Goal: Task Accomplishment & Management: Contribute content

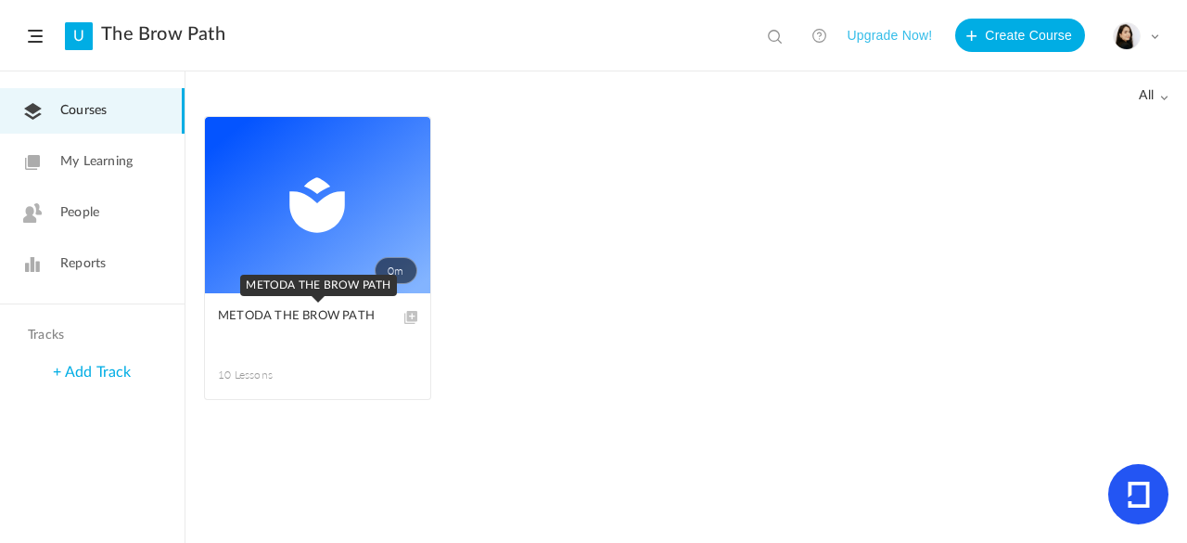
click at [301, 333] on link "METODA THE BROW PATH" at bounding box center [317, 327] width 199 height 42
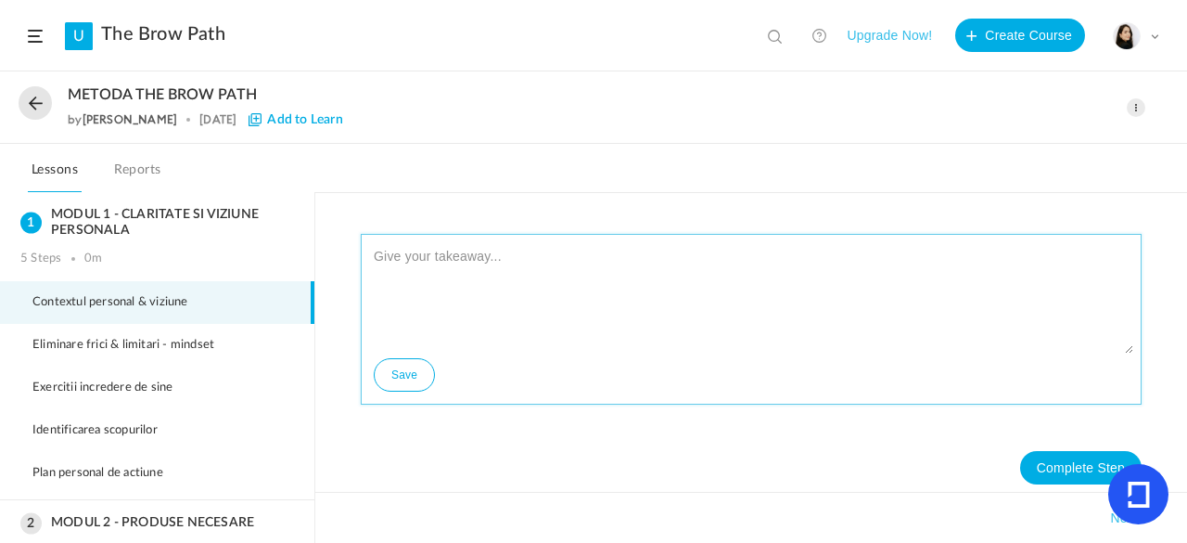
click at [446, 253] on textarea at bounding box center [751, 297] width 764 height 111
paste textarea "(Loremi do 7. – sitametcon adipisci & elitsed) „DO EI-te” INC: Utlabo etd magna…"
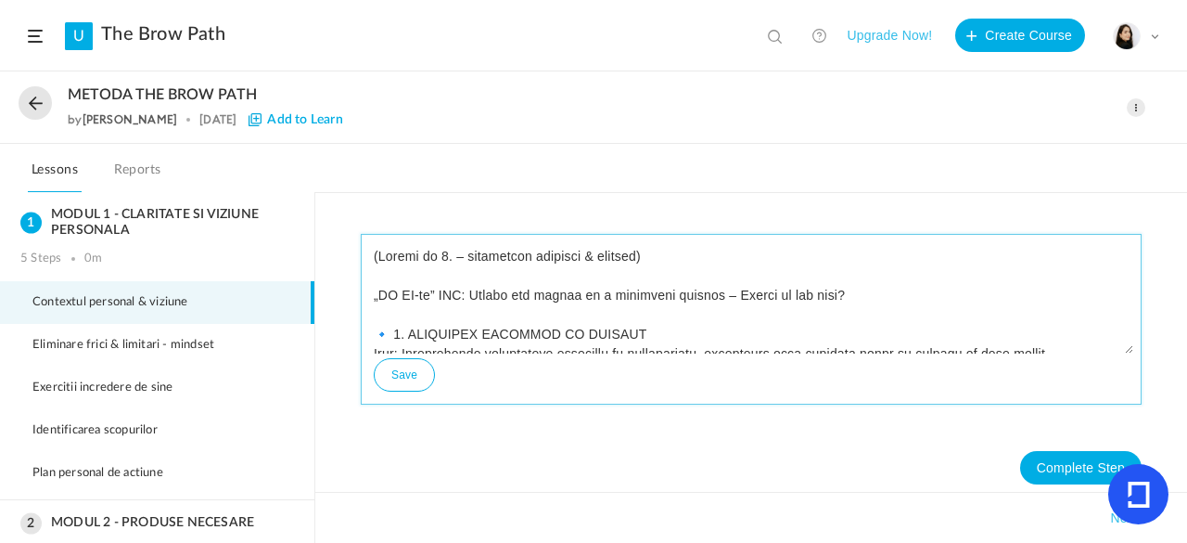
scroll to position [1118, 0]
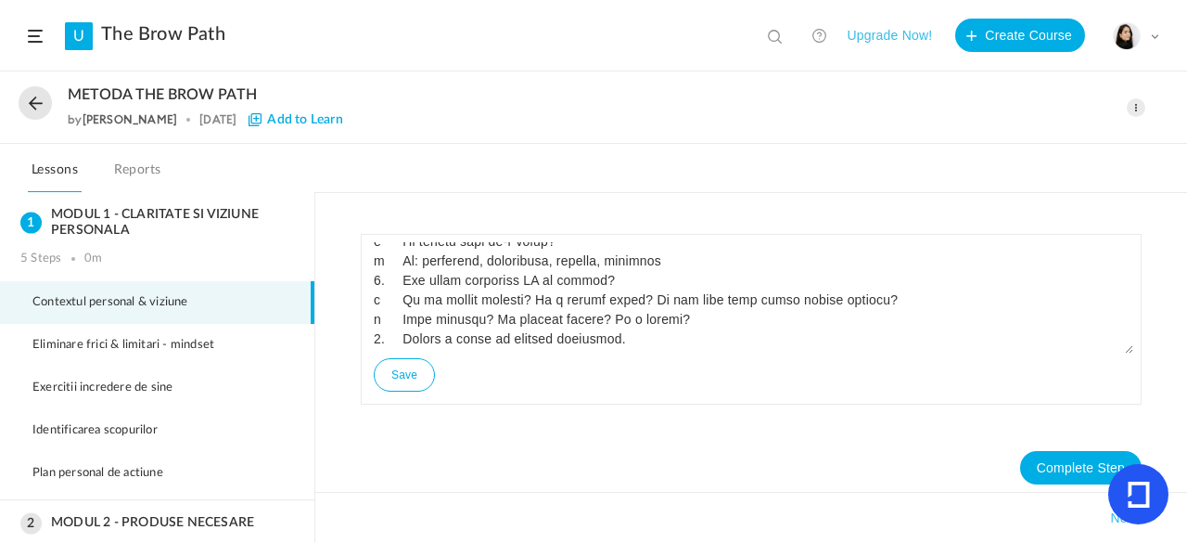
click at [1131, 339] on div "Save" at bounding box center [751, 319] width 781 height 171
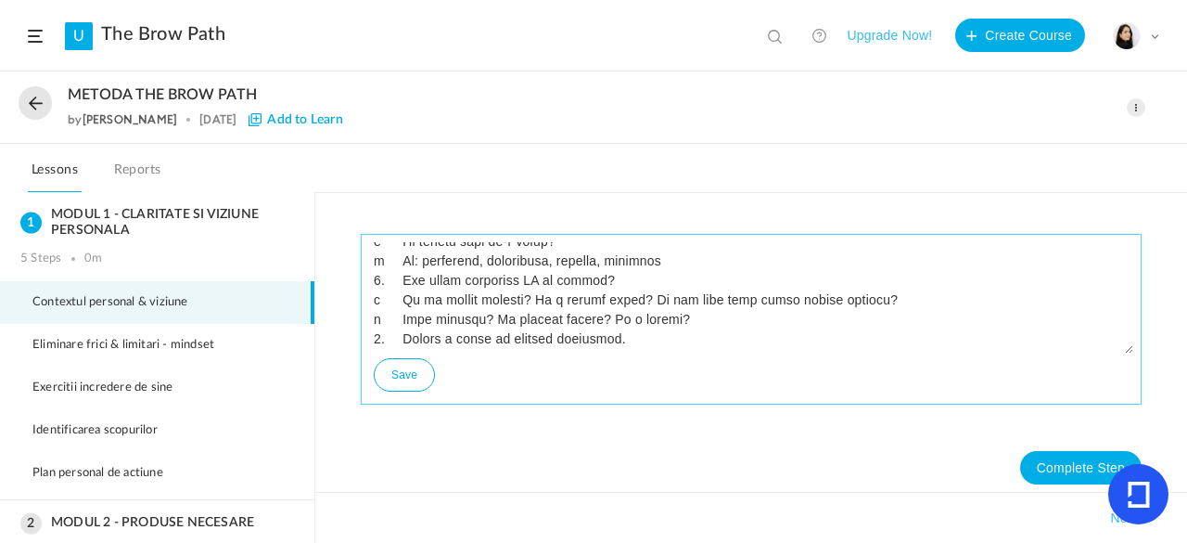
click at [1052, 331] on textarea at bounding box center [751, 297] width 764 height 111
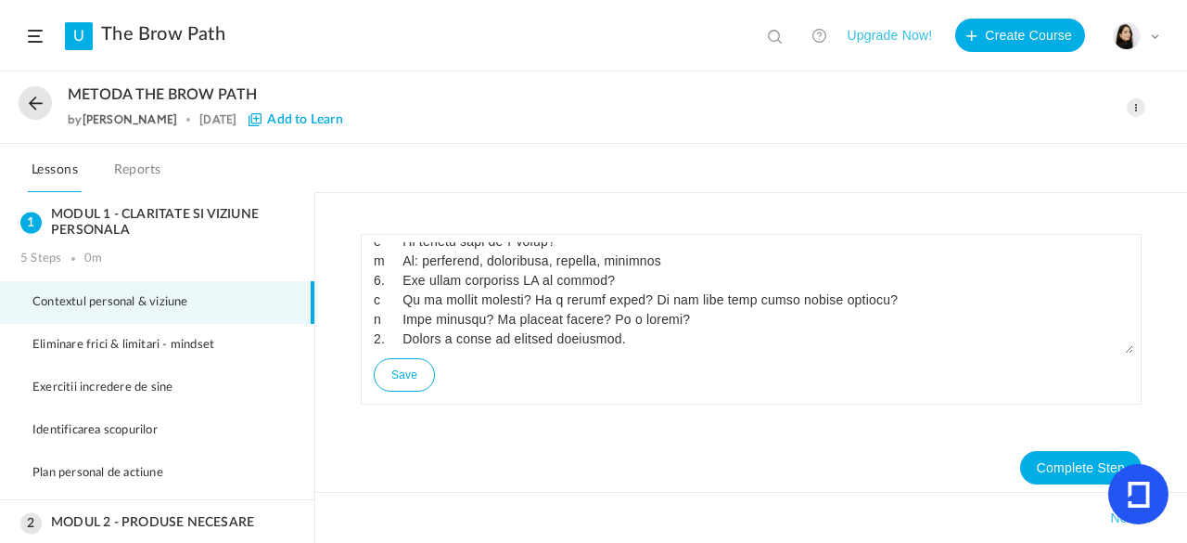
click at [1127, 337] on div "Save" at bounding box center [751, 319] width 781 height 171
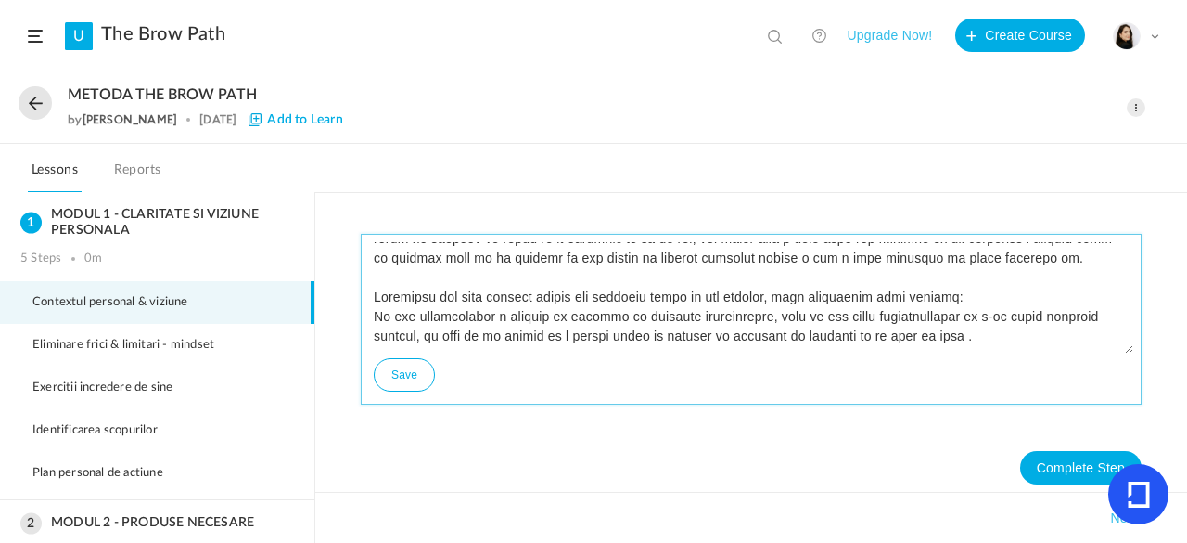
scroll to position [0, 0]
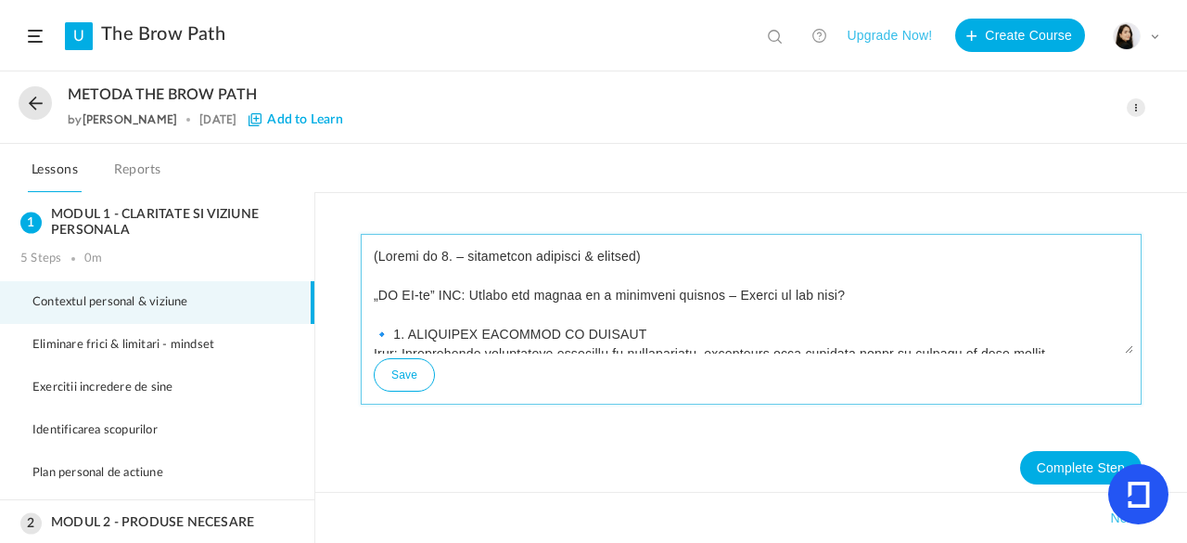
click at [484, 259] on textarea at bounding box center [751, 297] width 764 height 111
click at [739, 259] on textarea at bounding box center [751, 297] width 764 height 111
click at [469, 257] on textarea at bounding box center [751, 297] width 764 height 111
click at [486, 257] on textarea at bounding box center [751, 297] width 764 height 111
click at [587, 257] on textarea at bounding box center [751, 297] width 764 height 111
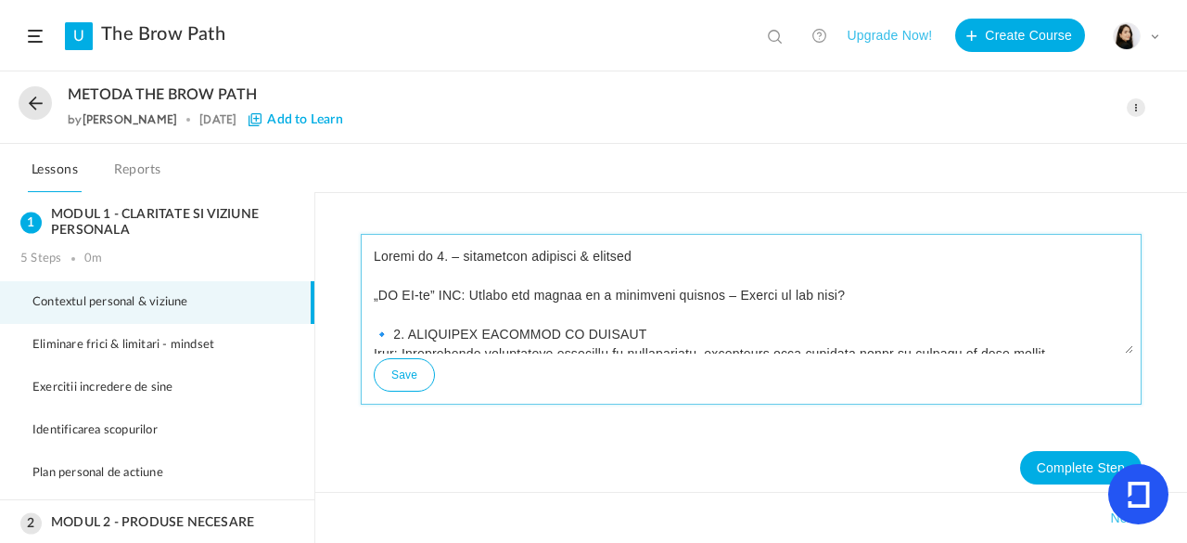
click at [590, 257] on textarea at bounding box center [751, 297] width 764 height 111
click at [729, 256] on textarea at bounding box center [751, 297] width 764 height 111
click at [877, 262] on textarea at bounding box center [751, 297] width 764 height 111
click at [866, 303] on textarea at bounding box center [751, 297] width 764 height 111
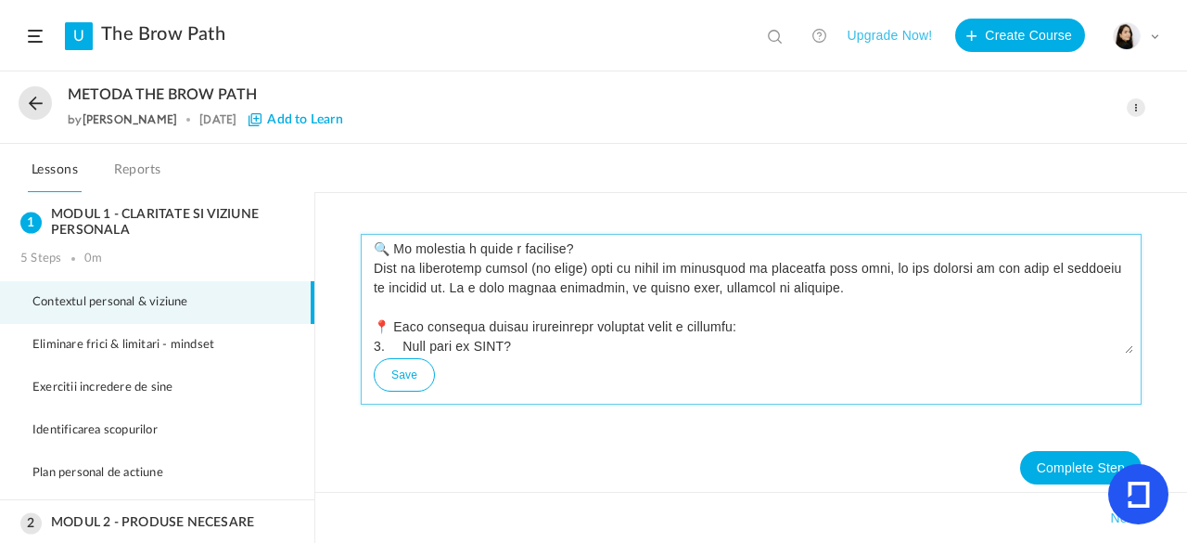
scroll to position [826, 0]
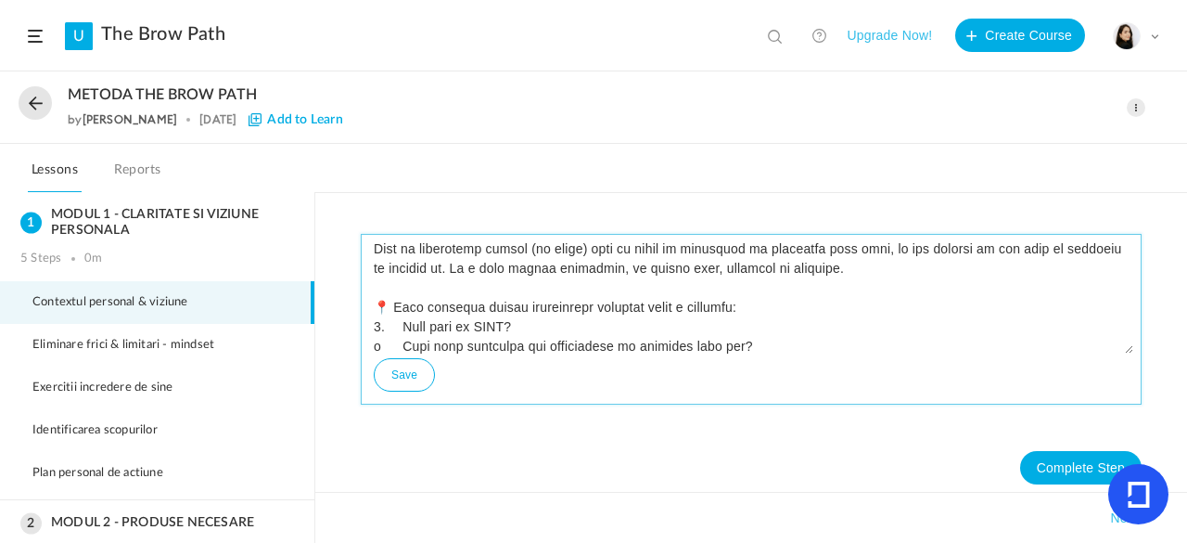
type textarea "Loremi do 4. – Sitametcon adipisci & Elitsed „DO EI-te” INC: Utlabo etd magnaa …"
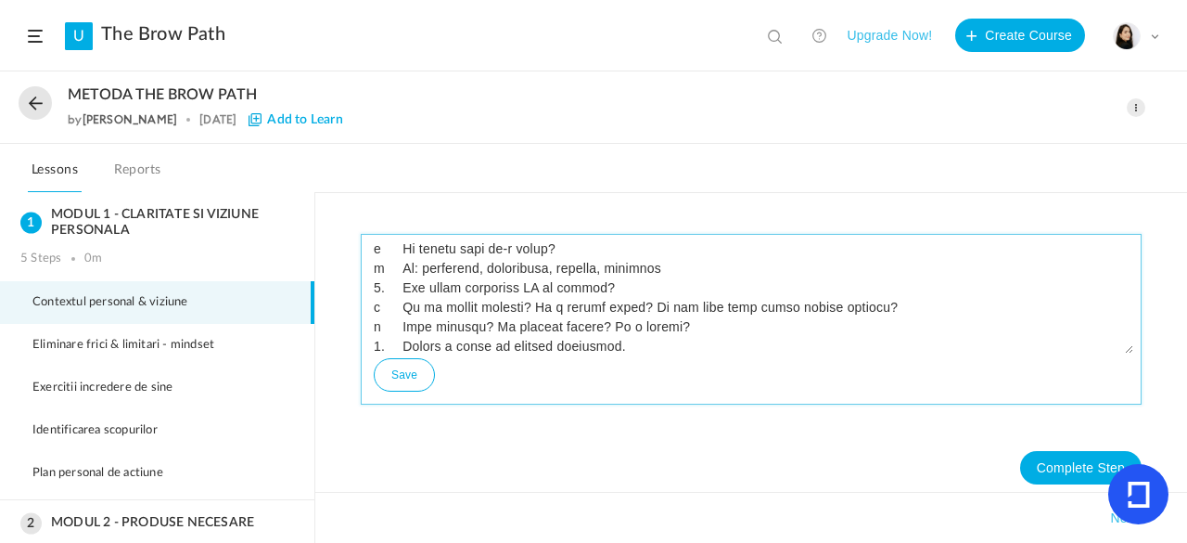
scroll to position [1118, 0]
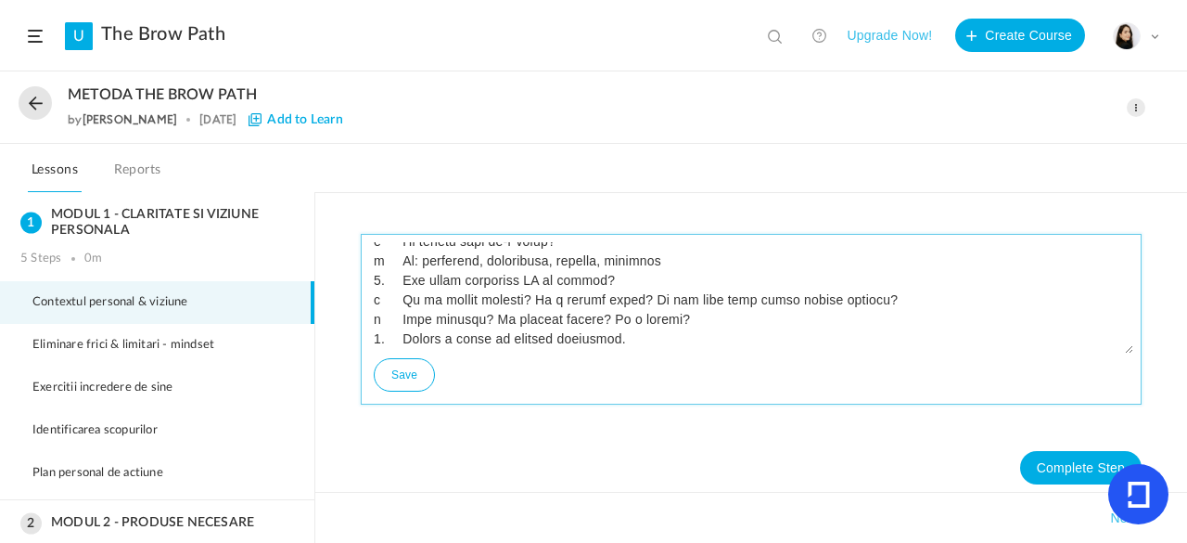
click at [393, 377] on button "Save" at bounding box center [404, 374] width 61 height 33
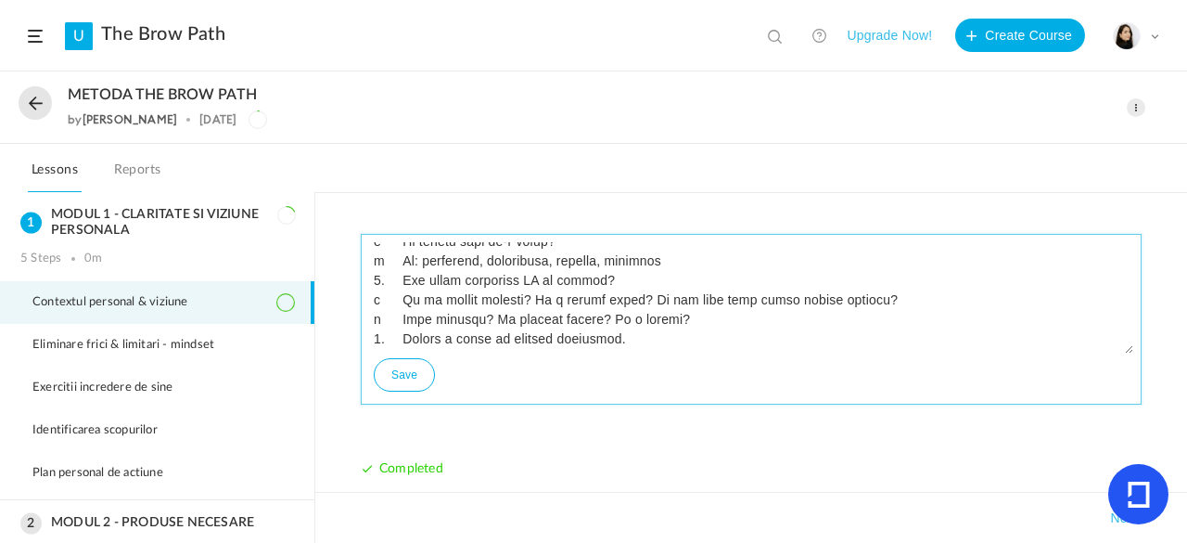
scroll to position [11, 0]
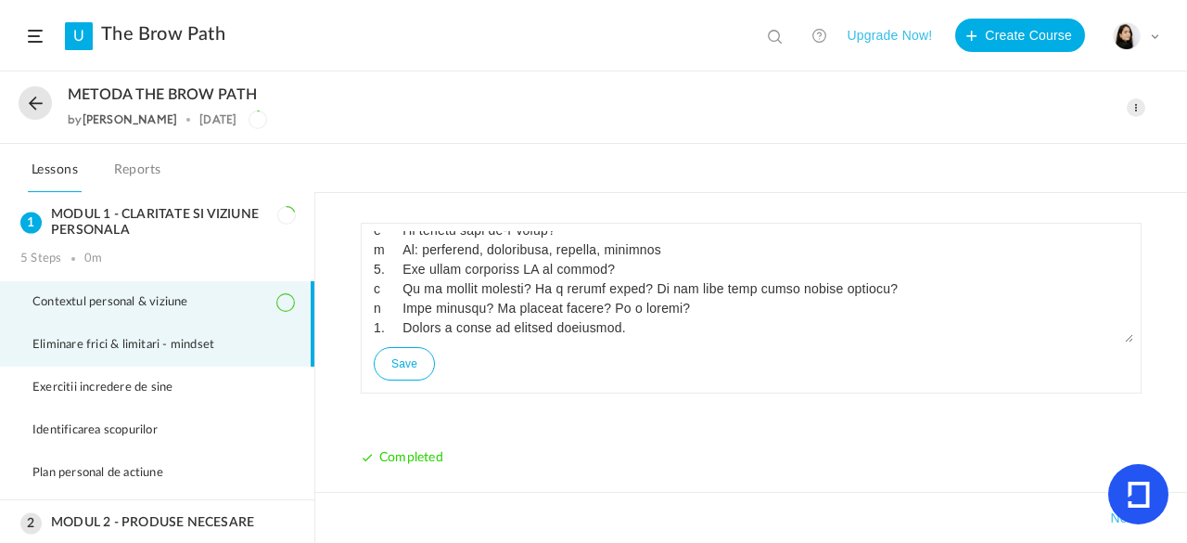
click at [230, 335] on li "Eliminare frici & limitari - mindset" at bounding box center [157, 345] width 314 height 43
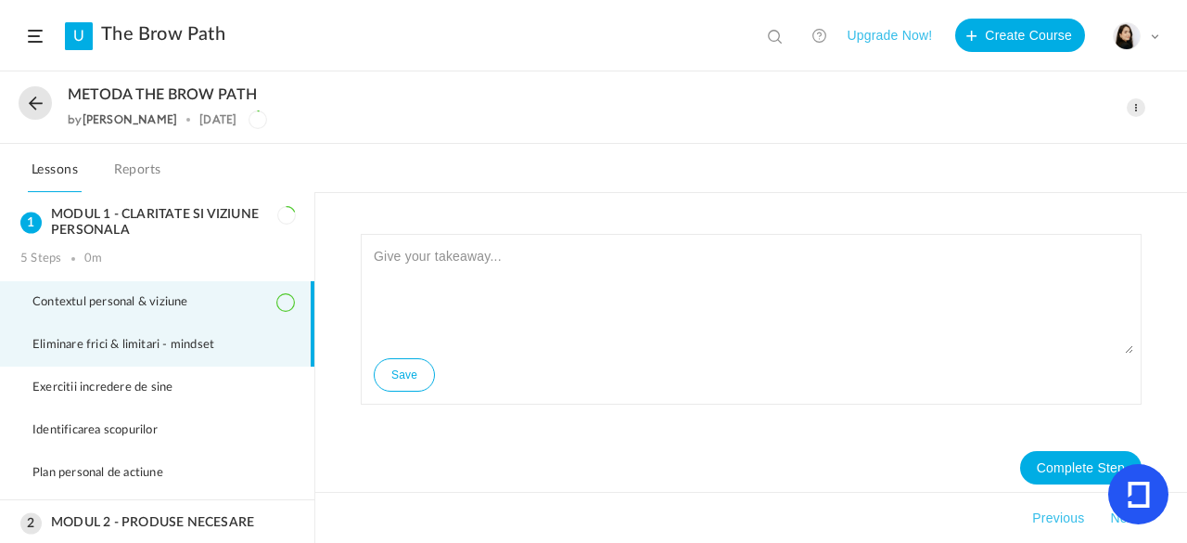
click at [221, 303] on li "Contextul personal & viziune" at bounding box center [157, 302] width 314 height 43
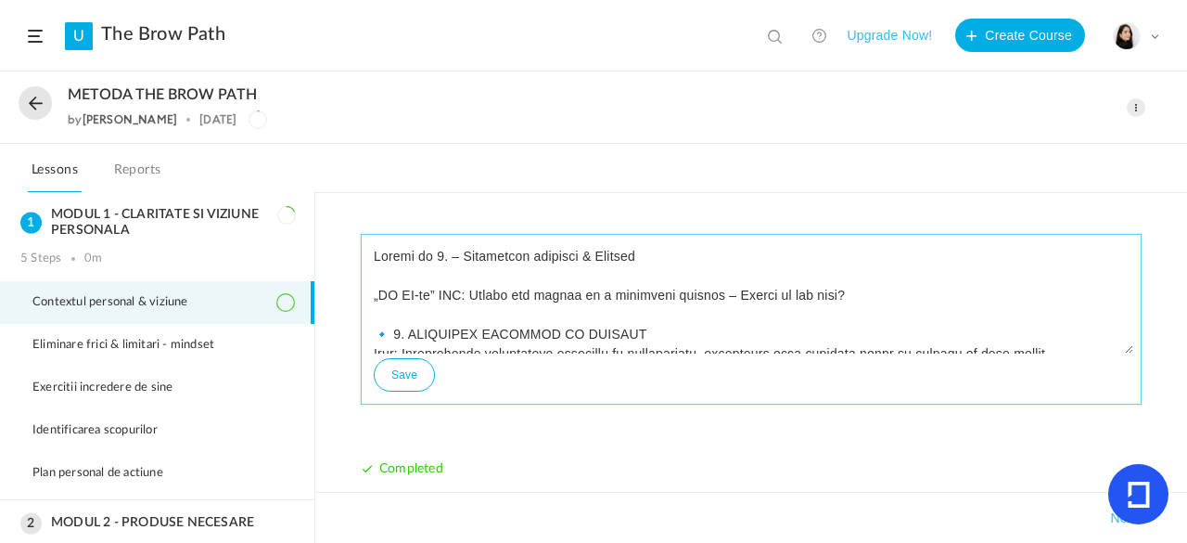
click at [995, 281] on textarea at bounding box center [751, 297] width 764 height 111
click at [1124, 252] on div "Save" at bounding box center [751, 319] width 781 height 171
click at [1076, 277] on textarea at bounding box center [751, 297] width 764 height 111
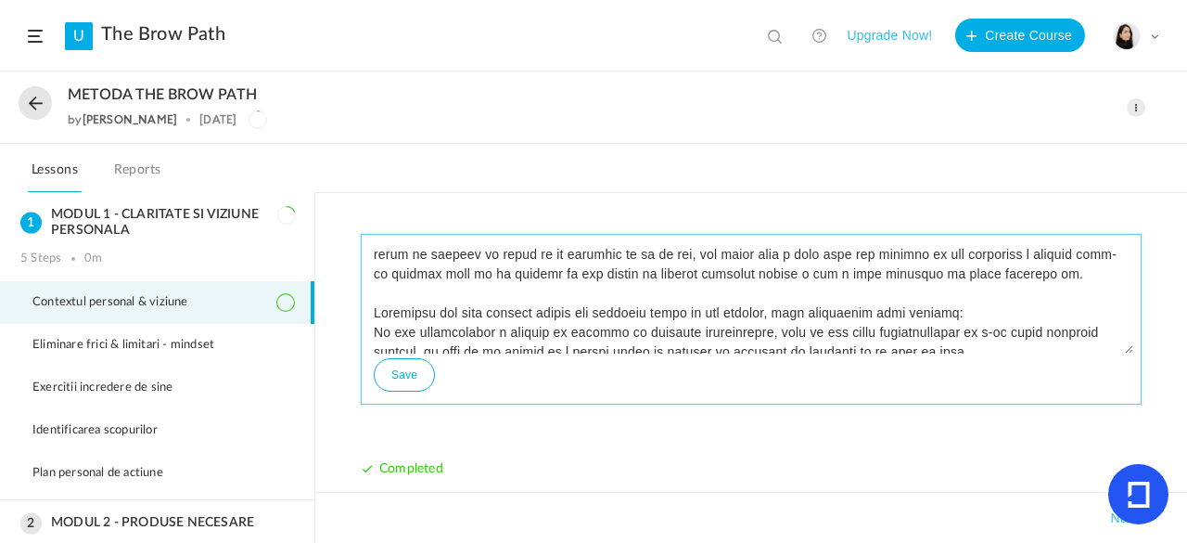
scroll to position [250, 0]
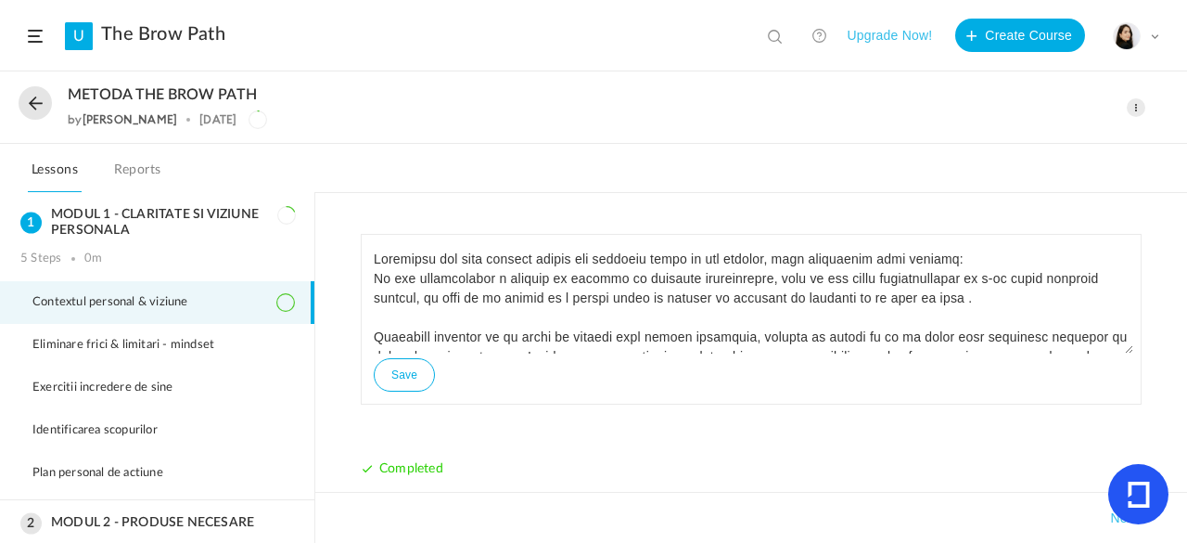
click at [1147, 483] on icon at bounding box center [1138, 494] width 21 height 26
click at [694, 435] on div "Save Completed" at bounding box center [751, 369] width 781 height 271
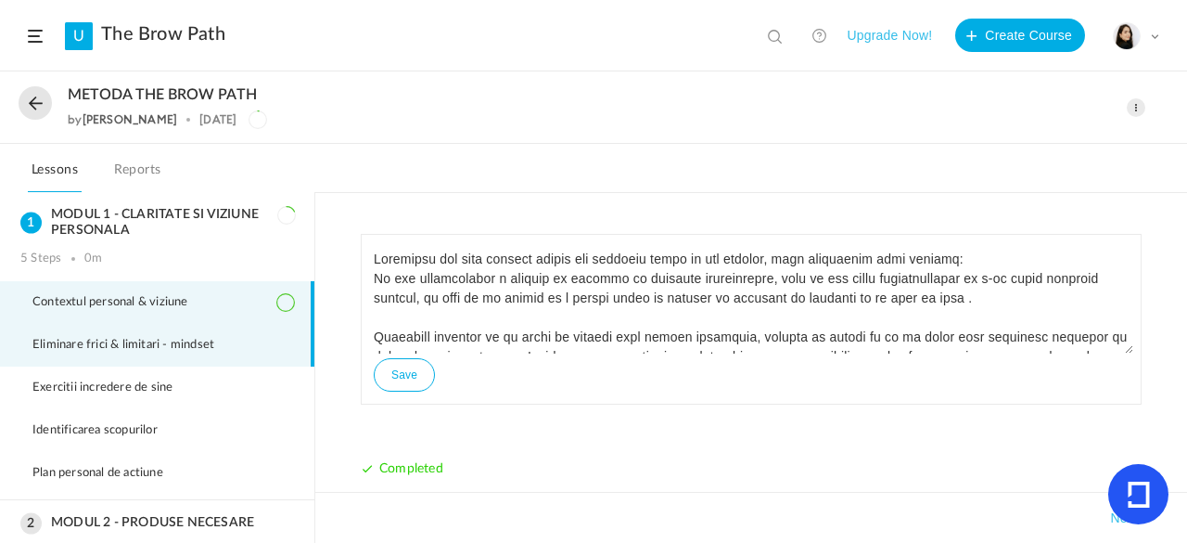
click at [165, 349] on span "Eliminare frici & limitari - mindset" at bounding box center [134, 345] width 205 height 15
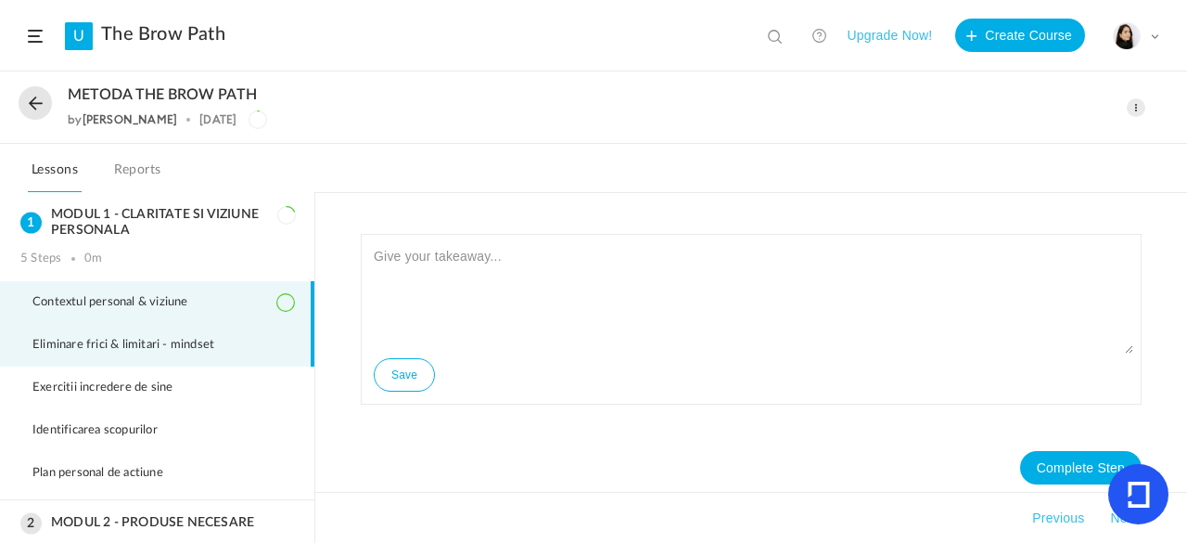
click at [169, 288] on li "Contextul personal & viziune" at bounding box center [157, 302] width 314 height 43
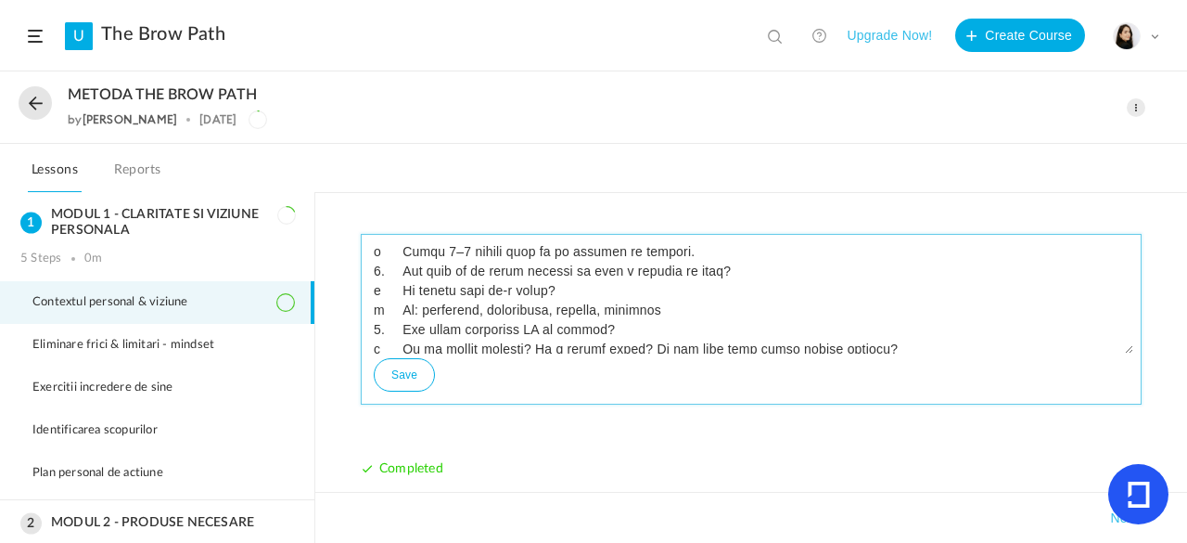
scroll to position [1125, 0]
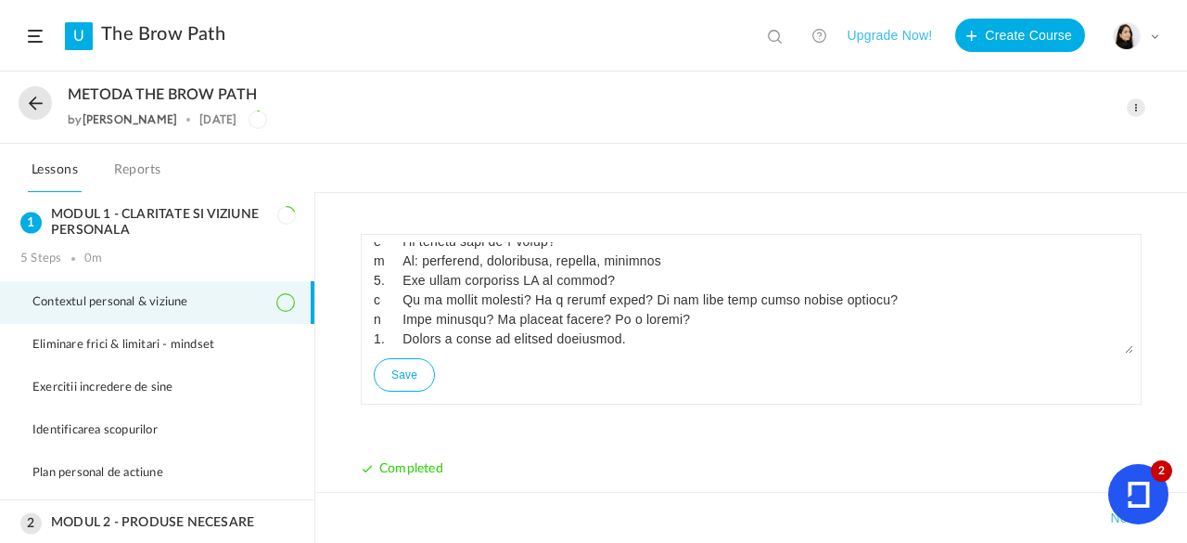
click at [1150, 42] on div "My Profile University Settings Current Plan Logout" at bounding box center [1136, 36] width 46 height 28
click at [48, 37] on header "U The Brow Path View all No results Upgrade Now! Create Course My Profile Unive…" at bounding box center [593, 35] width 1187 height 71
click at [32, 37] on span at bounding box center [35, 36] width 15 height 13
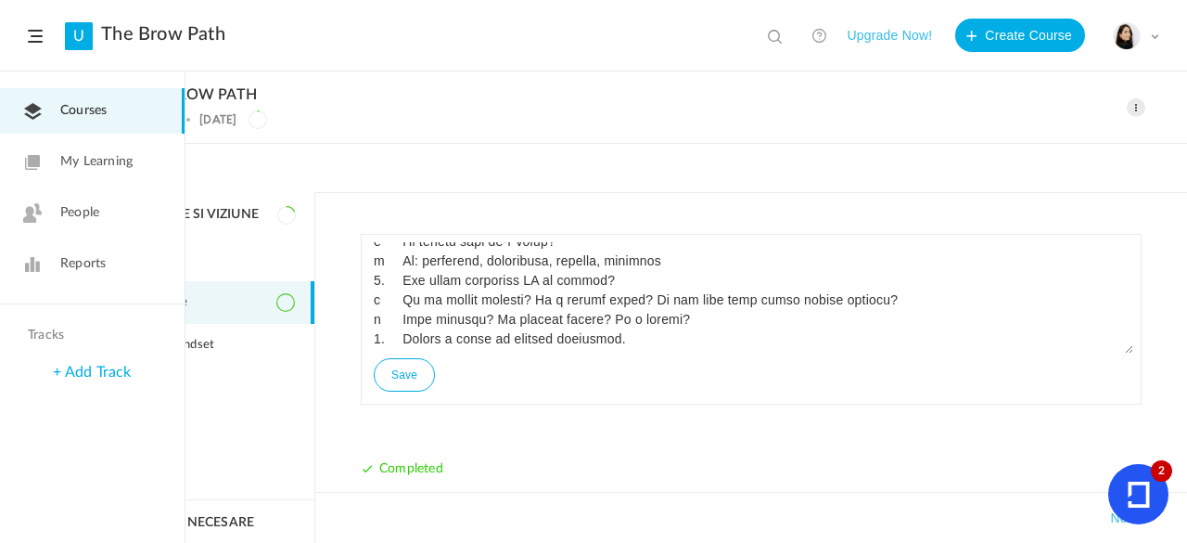
click at [73, 209] on span "People" at bounding box center [79, 212] width 39 height 19
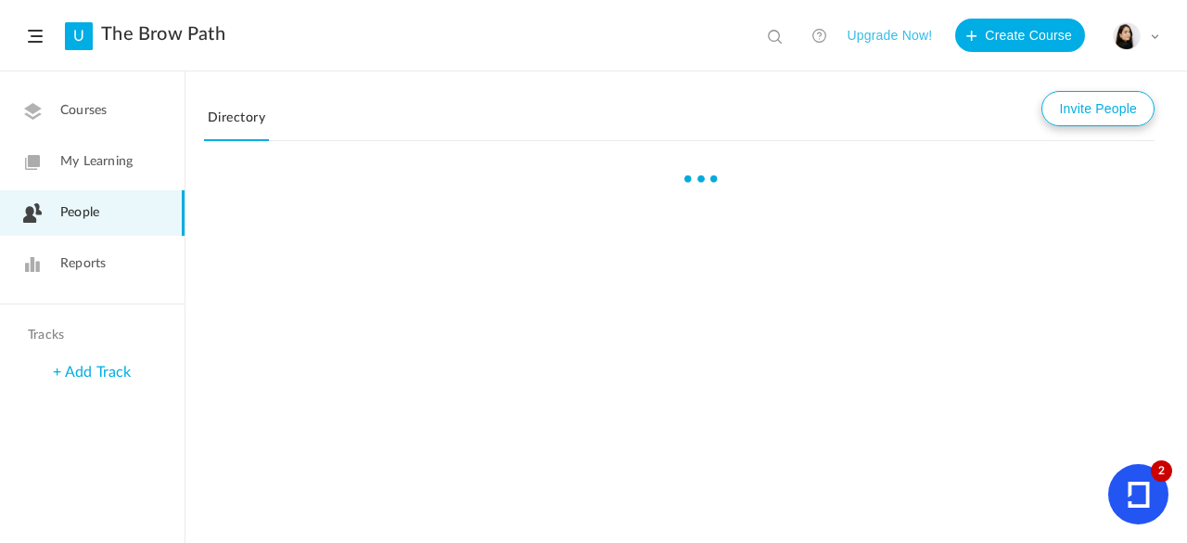
click at [1091, 114] on button "Invite People" at bounding box center [1098, 108] width 113 height 35
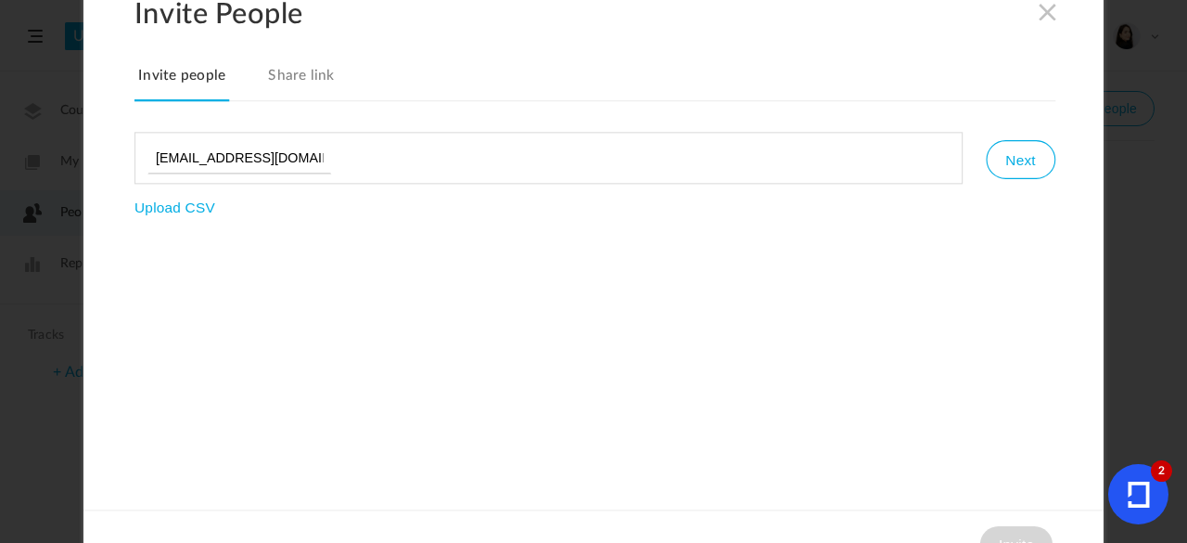
type input "[EMAIL_ADDRESS][DOMAIN_NAME]"
click at [1026, 166] on button "Next" at bounding box center [1020, 159] width 69 height 39
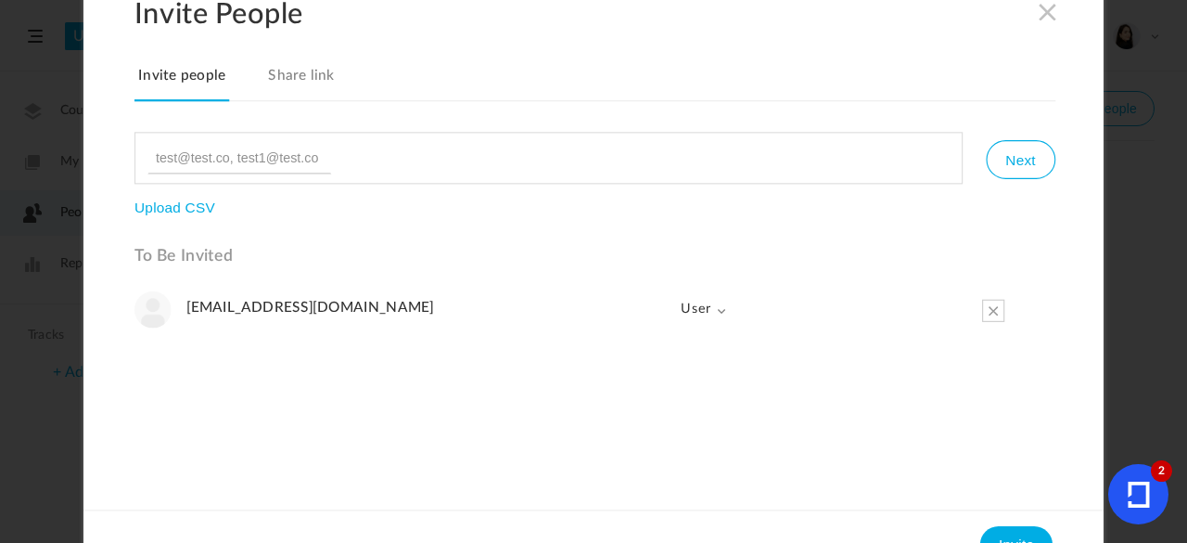
scroll to position [34, 0]
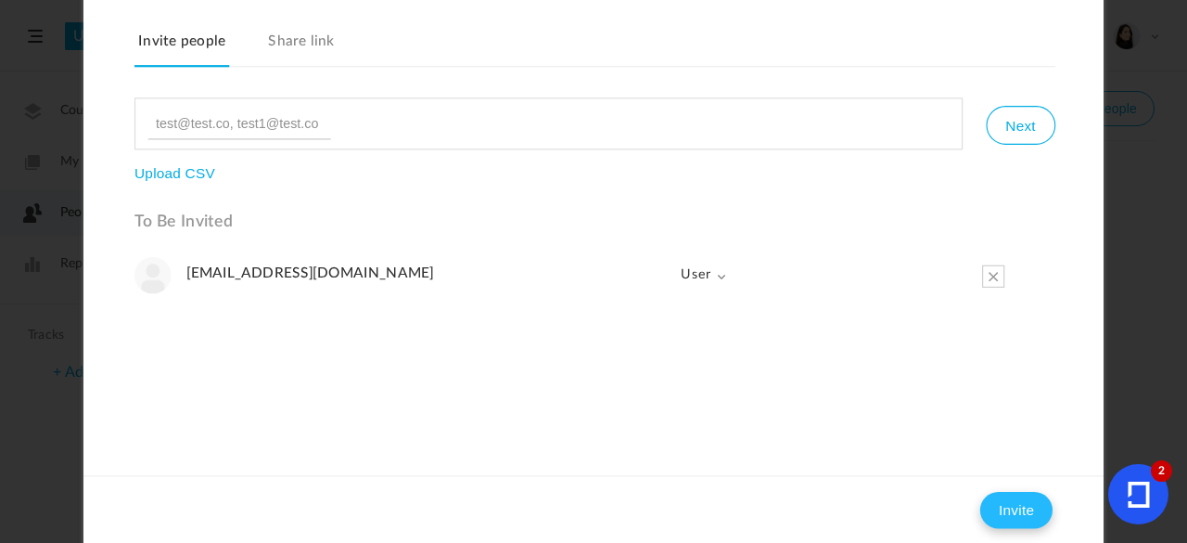
click at [1017, 506] on button "Invite" at bounding box center [1016, 509] width 72 height 37
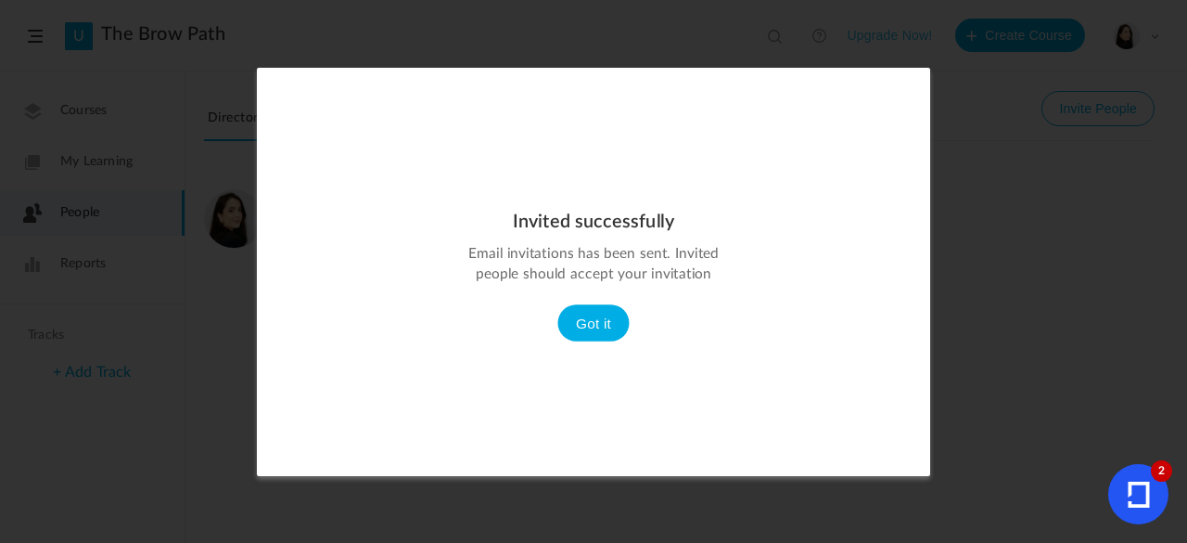
scroll to position [0, 0]
click at [598, 312] on button "Got it" at bounding box center [593, 322] width 72 height 37
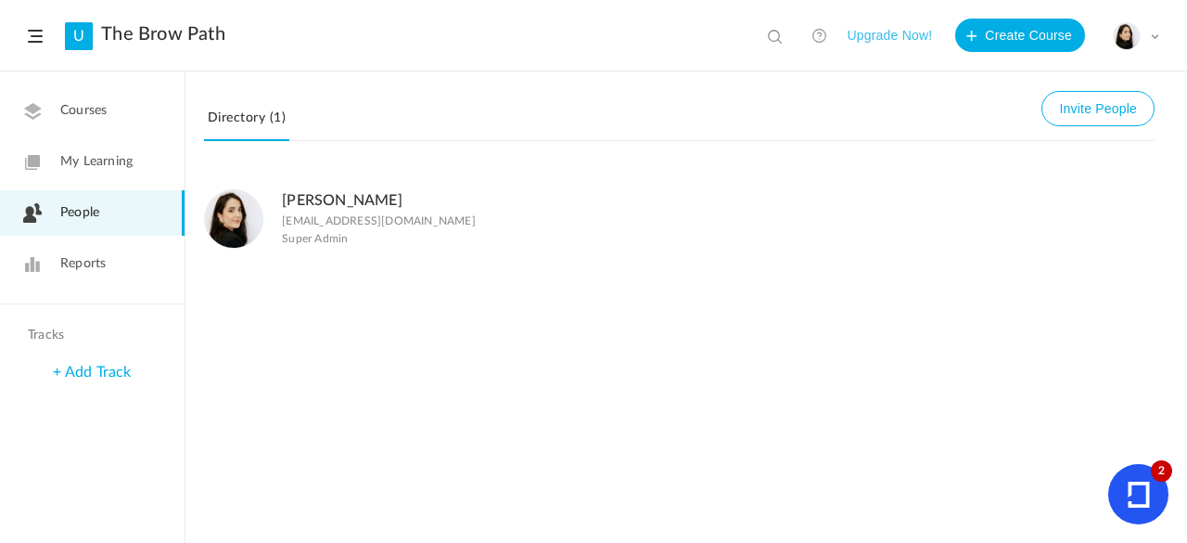
click at [103, 113] on span "Courses" at bounding box center [83, 110] width 46 height 19
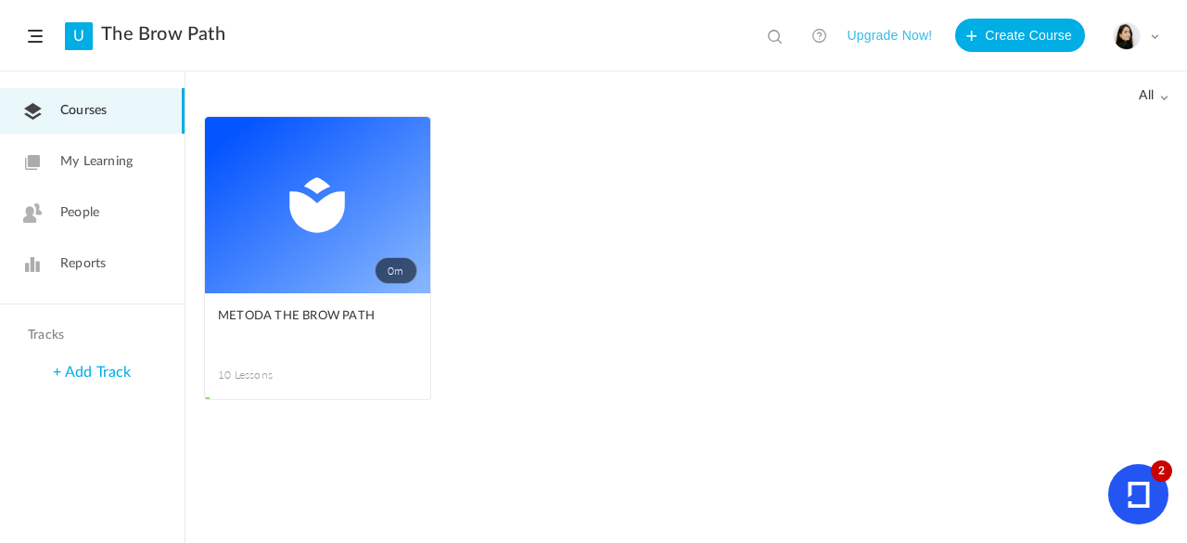
click at [273, 274] on link "0m" at bounding box center [317, 205] width 225 height 176
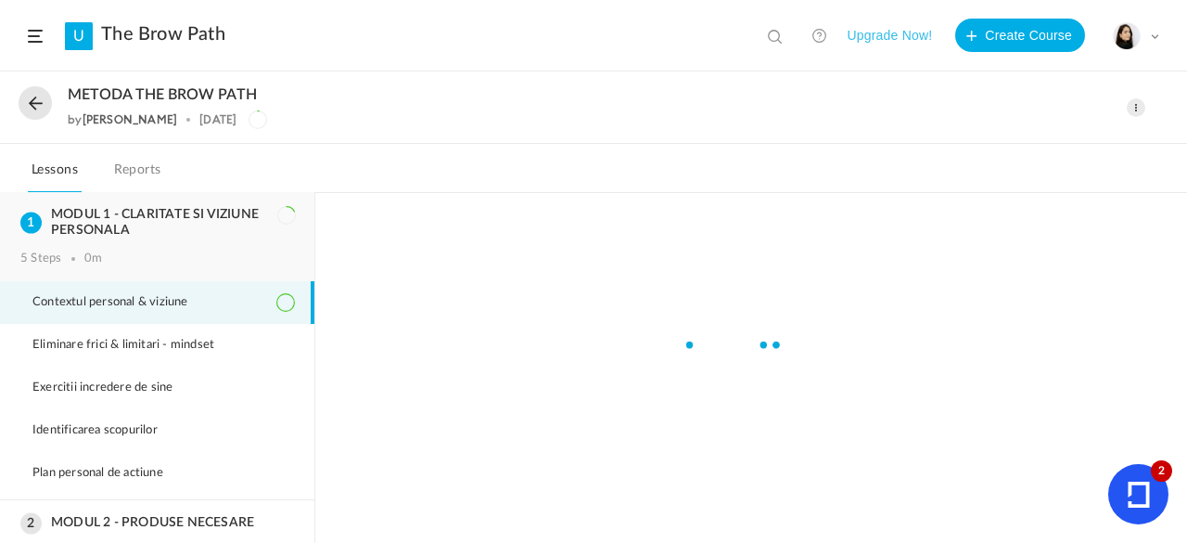
click at [201, 237] on h3 "MODUL 1 - CLARITATE SI VIZIUNE PERSONALA" at bounding box center [157, 223] width 274 height 32
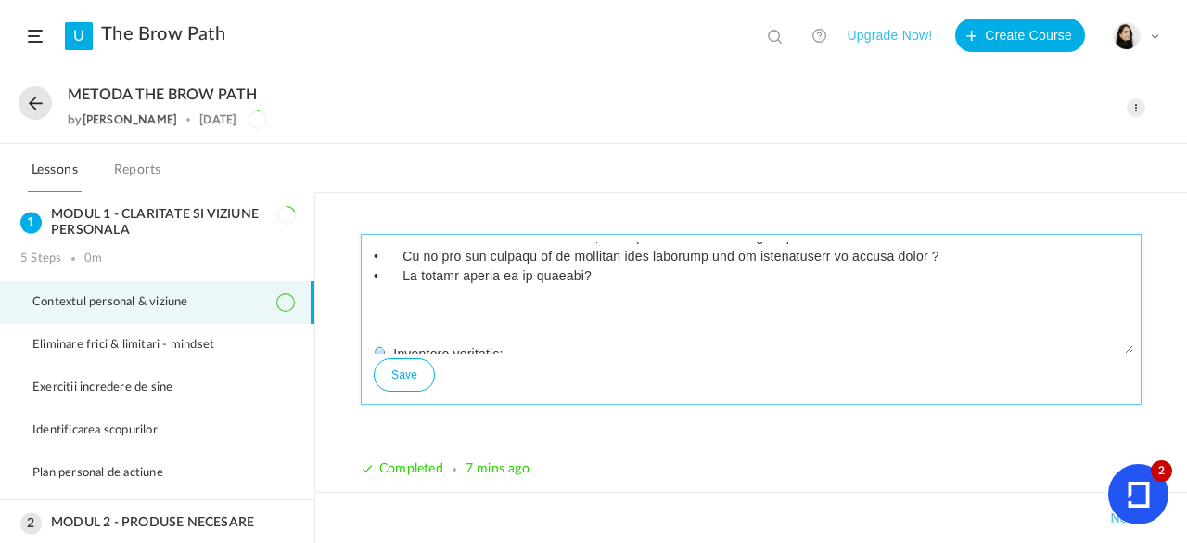
scroll to position [1125, 0]
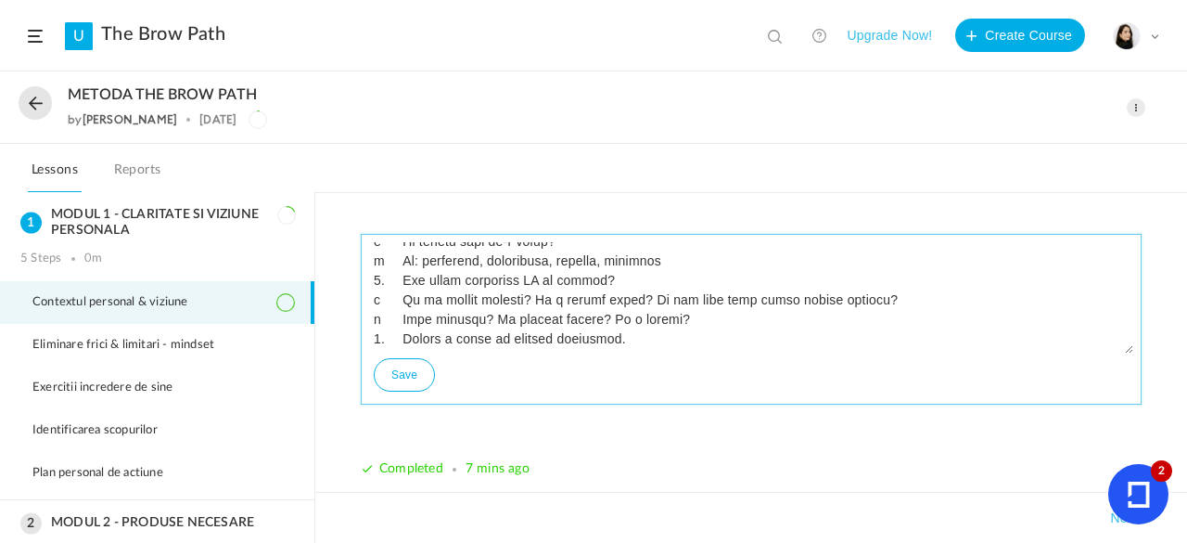
drag, startPoint x: 500, startPoint y: 260, endPoint x: 759, endPoint y: 459, distance: 326.7
click at [759, 459] on div "Save Completed 7 mins ago" at bounding box center [751, 369] width 781 height 271
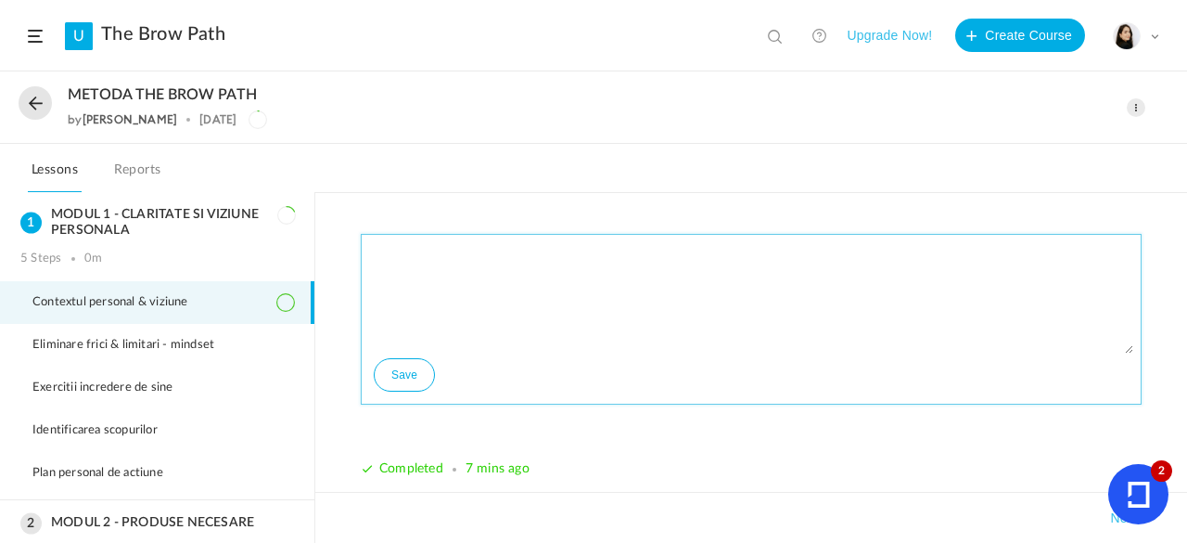
scroll to position [0, 0]
click at [403, 374] on button "Save" at bounding box center [404, 374] width 61 height 33
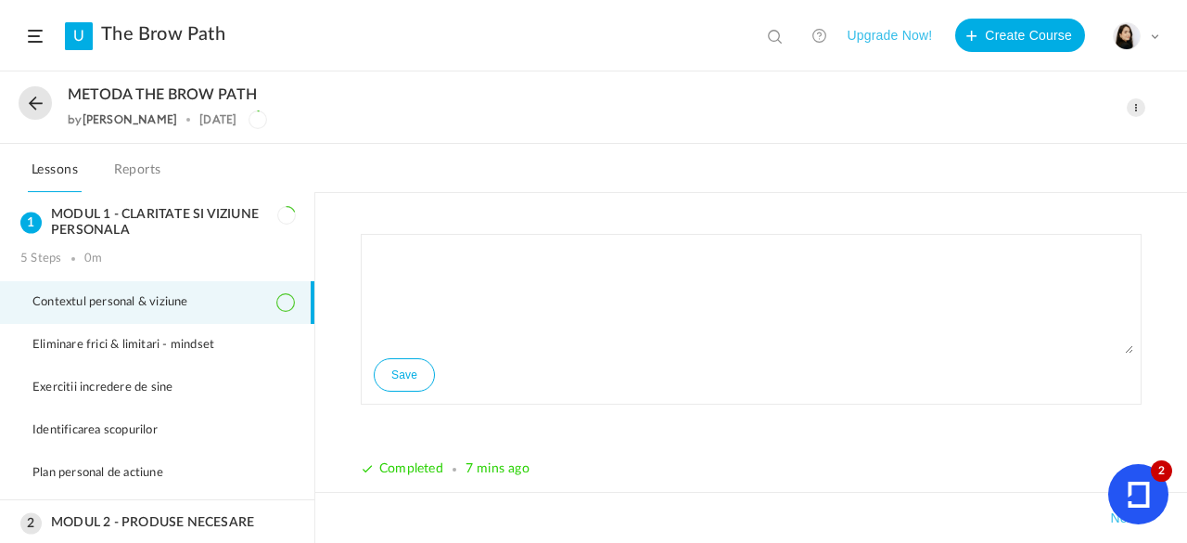
click at [574, 425] on div "Save Completed 7 mins ago" at bounding box center [751, 369] width 781 height 271
click at [1037, 31] on button "Create Course" at bounding box center [1020, 35] width 130 height 33
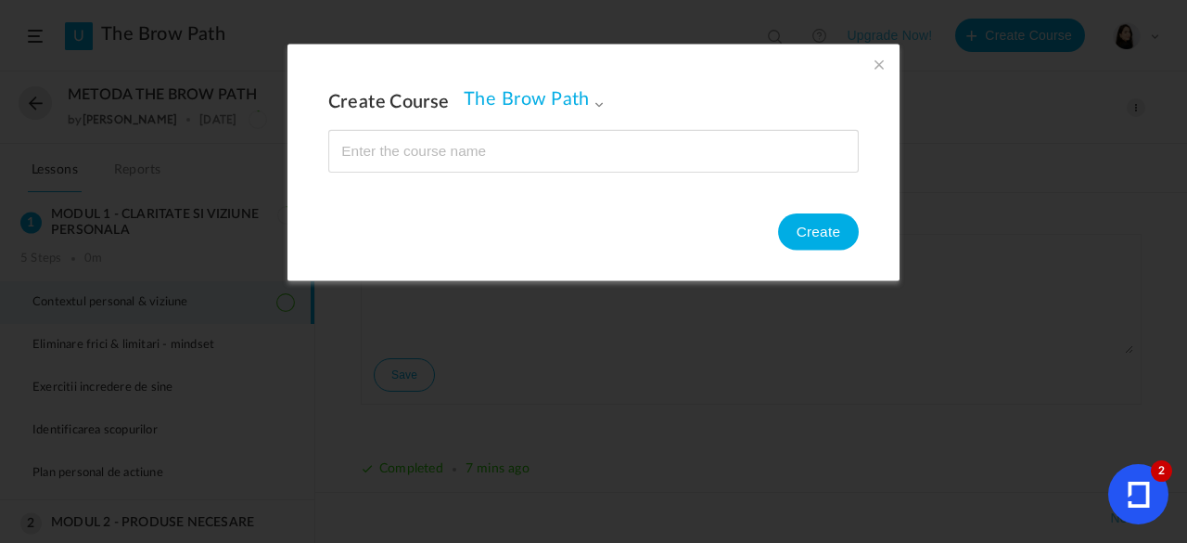
click at [568, 105] on span "The Brow Path" at bounding box center [534, 99] width 140 height 22
click at [879, 68] on span at bounding box center [879, 64] width 20 height 20
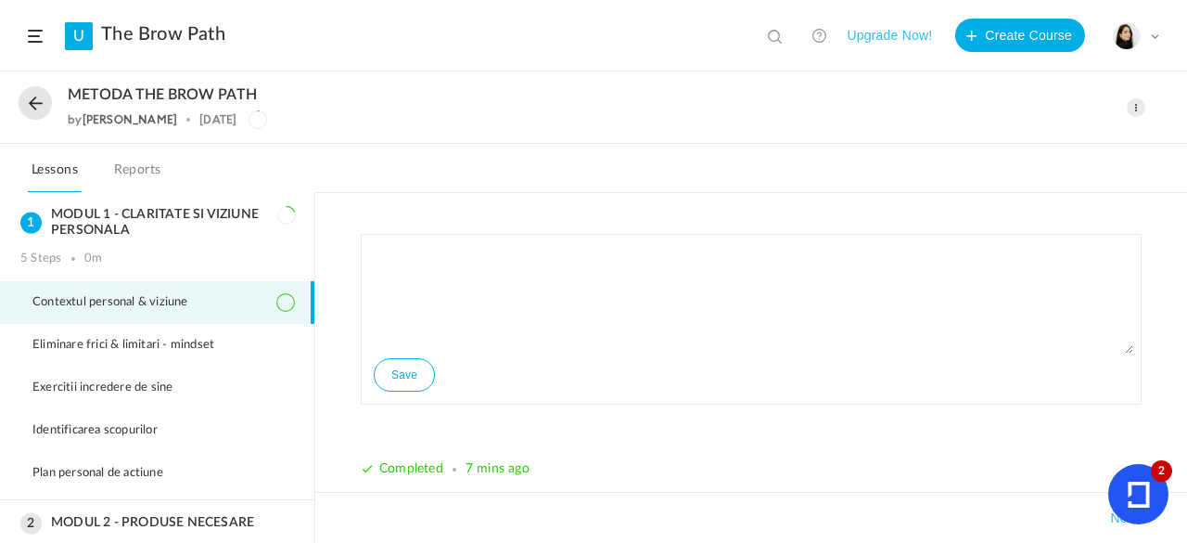
click at [1132, 107] on span at bounding box center [1136, 107] width 19 height 19
click at [1007, 147] on link "Edit" at bounding box center [1057, 149] width 174 height 34
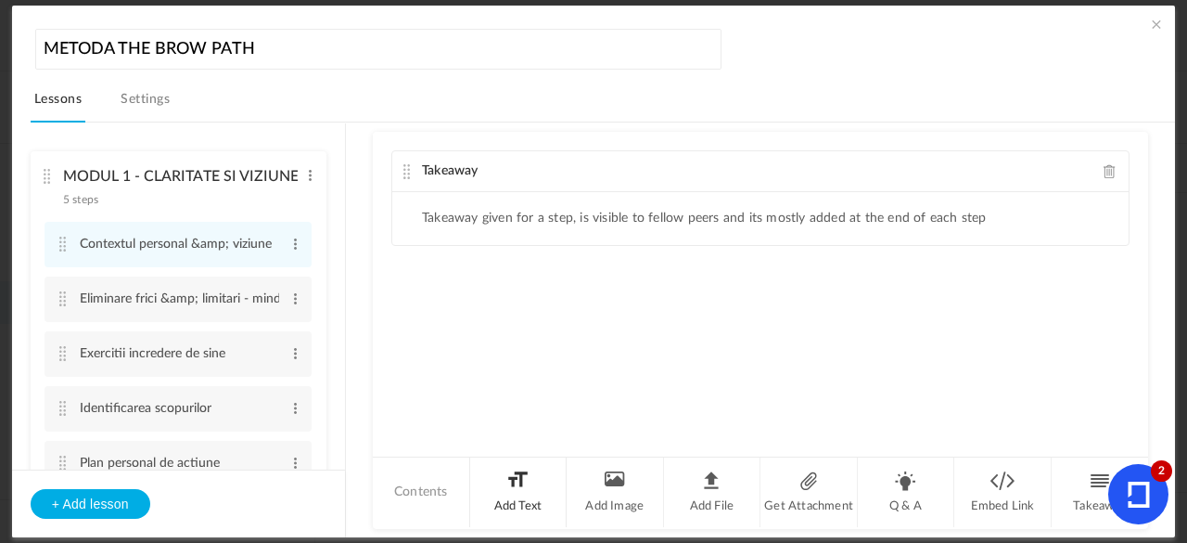
click at [527, 496] on li "Add Text" at bounding box center [518, 492] width 97 height 70
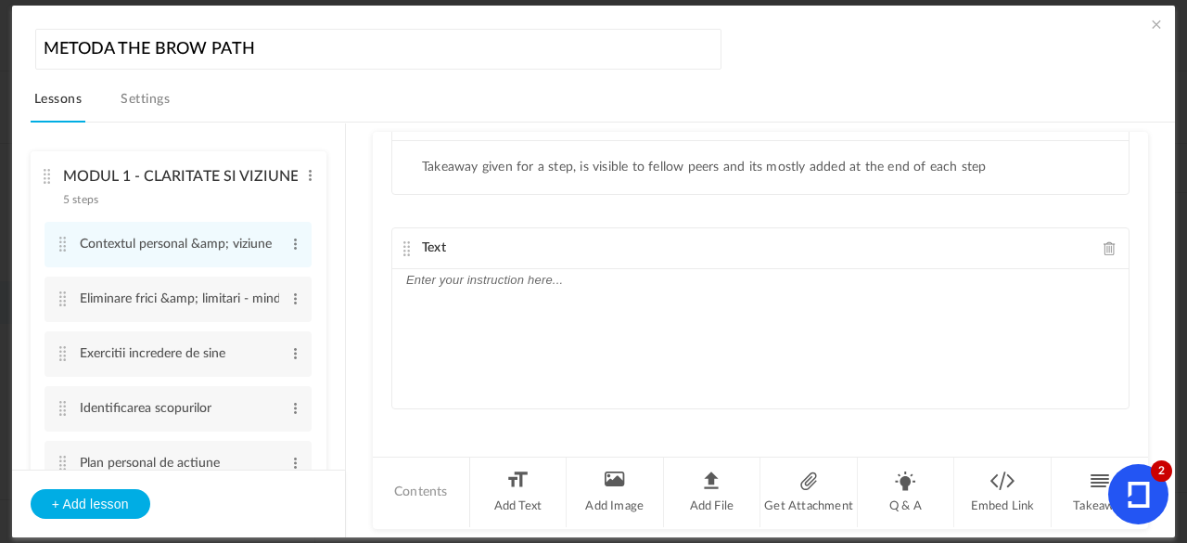
scroll to position [53, 0]
click at [541, 286] on div at bounding box center [760, 336] width 736 height 139
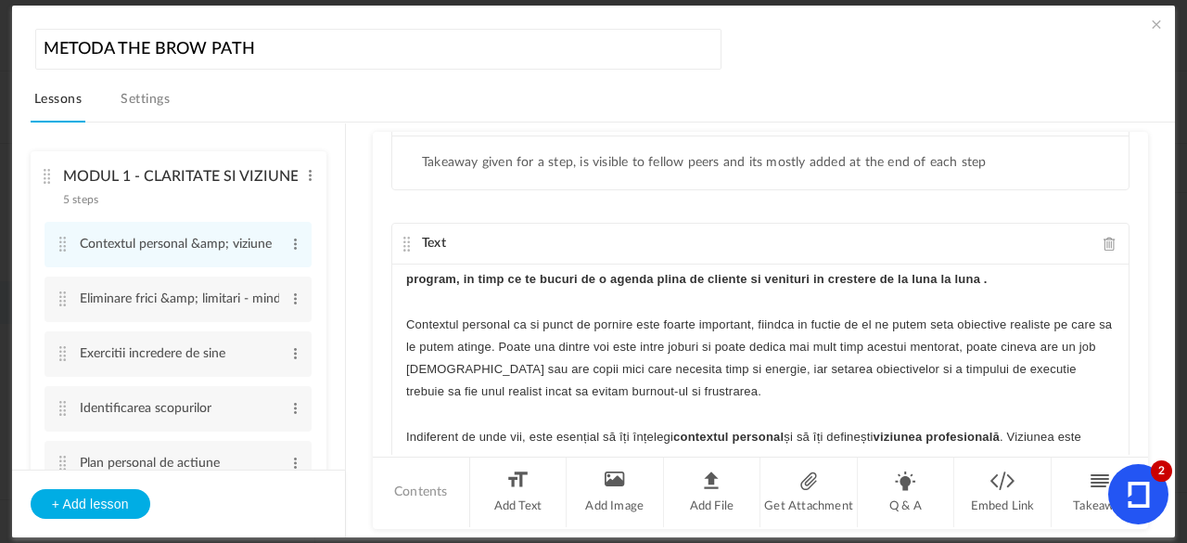
scroll to position [0, 0]
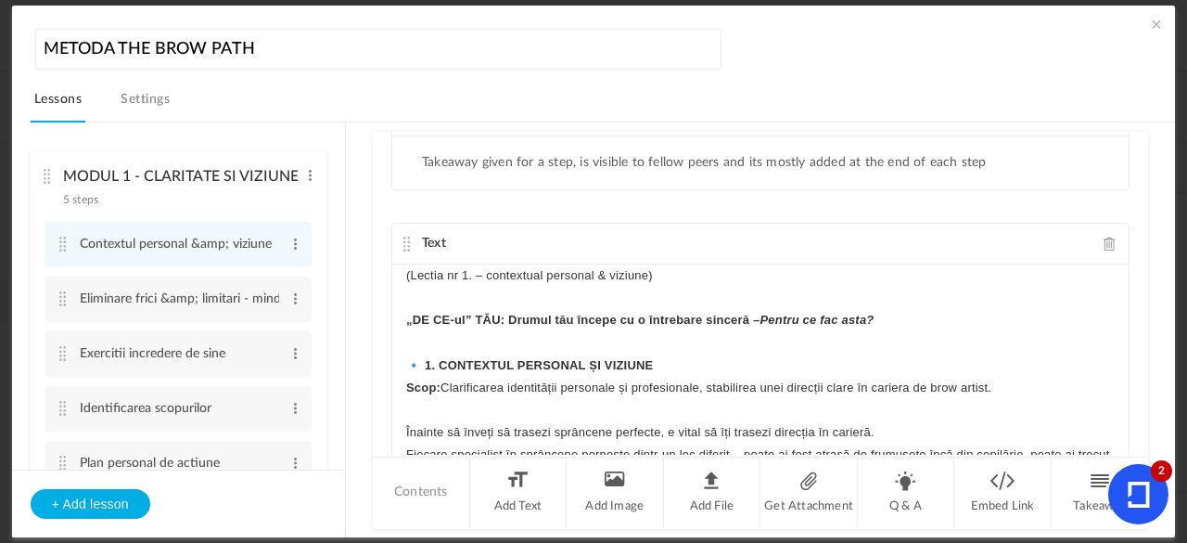
click at [460, 271] on p "(Lectia nr 1. – contextual personal & viziune)" at bounding box center [760, 275] width 709 height 22
click at [706, 277] on p "Lectia nr 1. – contextual personal & viziune)" at bounding box center [760, 275] width 709 height 22
click at [451, 276] on p "Lectia nr 1. – contextual personal & viziune" at bounding box center [760, 275] width 709 height 22
click at [599, 268] on p "Lectia nr 1. – contextual personal & viziune" at bounding box center [760, 275] width 709 height 22
click at [722, 270] on p "Lectia nr 1. – Contextual personal & viziune" at bounding box center [760, 275] width 709 height 22
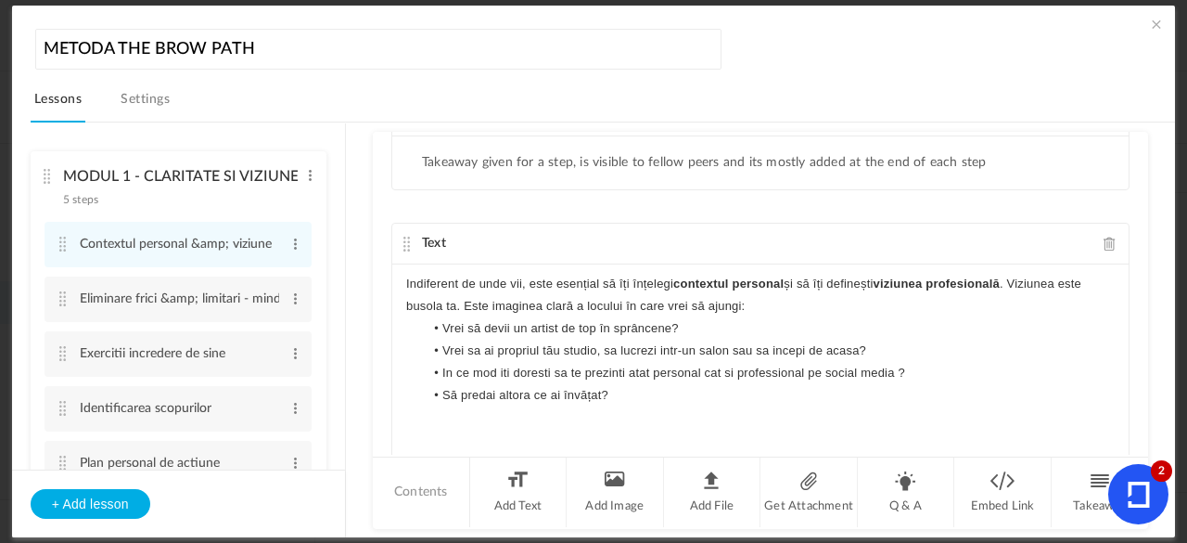
scroll to position [488, 0]
click at [621, 387] on li "Să predai altora ce ai învățat?" at bounding box center [769, 392] width 691 height 22
click at [605, 387] on li "Să predai altora ce ai învățat?" at bounding box center [769, 392] width 691 height 22
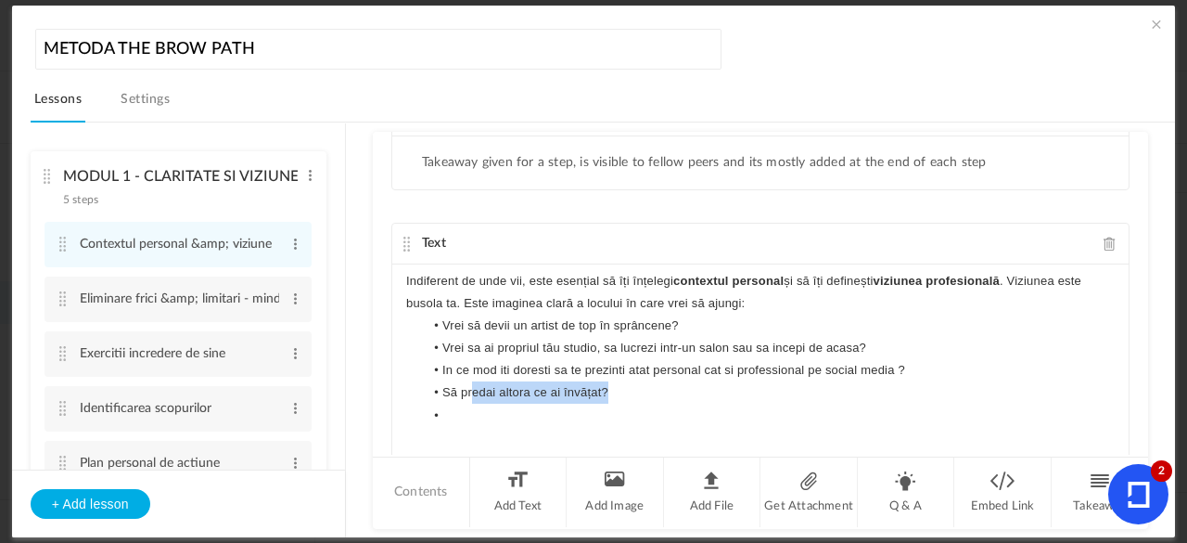
drag, startPoint x: 605, startPoint y: 387, endPoint x: 469, endPoint y: 390, distance: 135.4
click at [469, 390] on li "Să predai altora ce ai învățat?" at bounding box center [769, 392] width 691 height 22
click at [451, 408] on li at bounding box center [769, 415] width 691 height 22
click at [456, 382] on li at bounding box center [769, 392] width 691 height 22
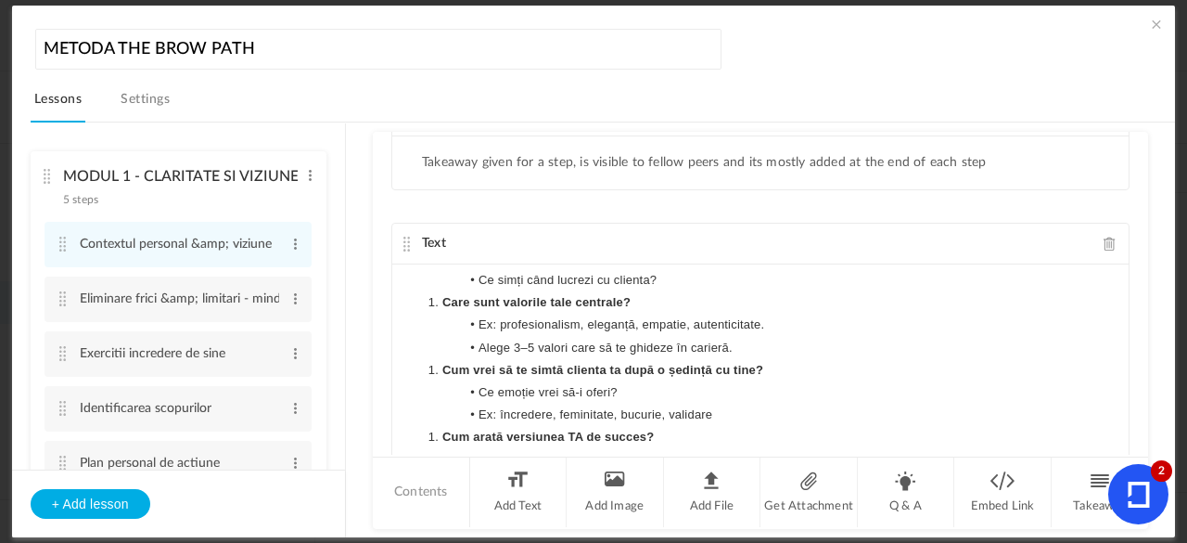
scroll to position [1215, 0]
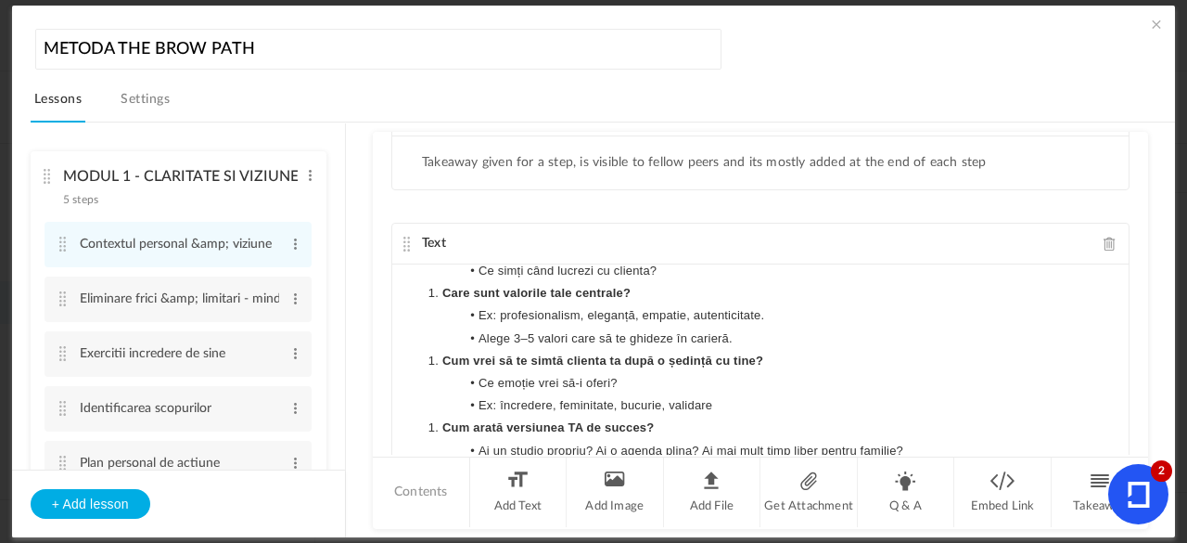
click at [942, 446] on li "Ai un studio propriu? Ai o agenda plina? Ai mai mult timp liber pentru familie?" at bounding box center [769, 451] width 691 height 22
click at [965, 449] on li "Ai un studio propriu? Ai o agenda plina? Ai mai mult timp liber pentru familie?" at bounding box center [769, 451] width 691 height 22
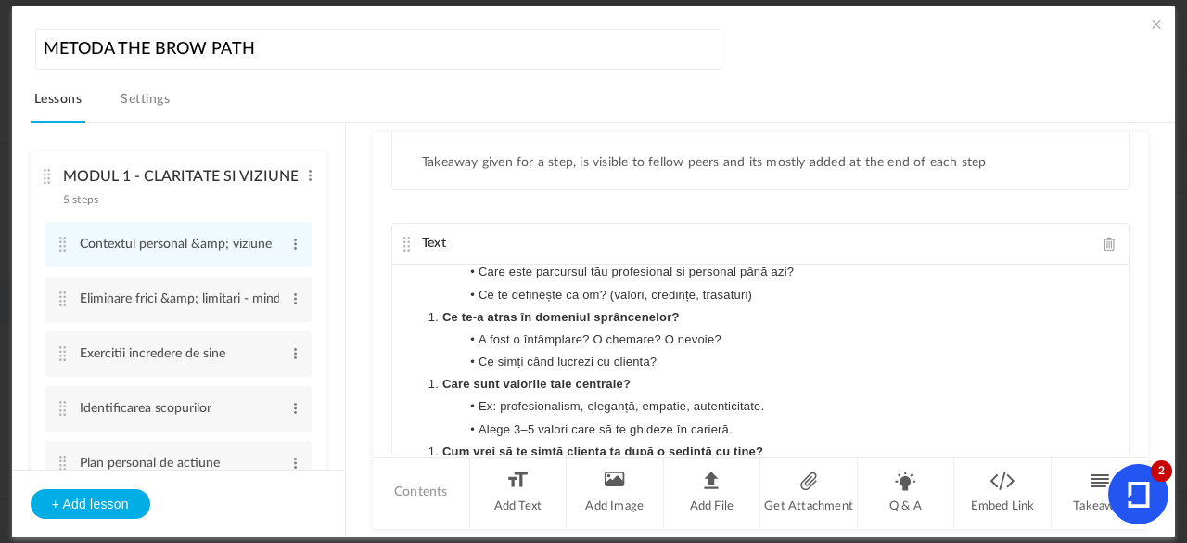
scroll to position [1028, 0]
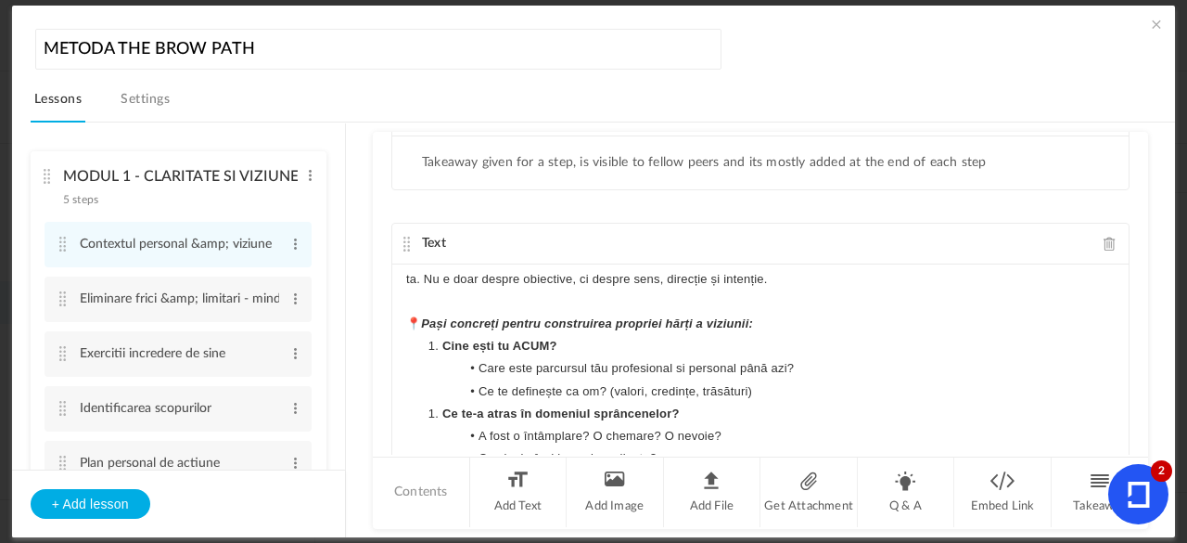
click at [430, 409] on li "Ce te-a atras în domeniul sprâncenelor?" at bounding box center [769, 414] width 691 height 22
click at [438, 409] on li "Ce te-a atras în domeniul sprâncenelor?" at bounding box center [769, 414] width 691 height 22
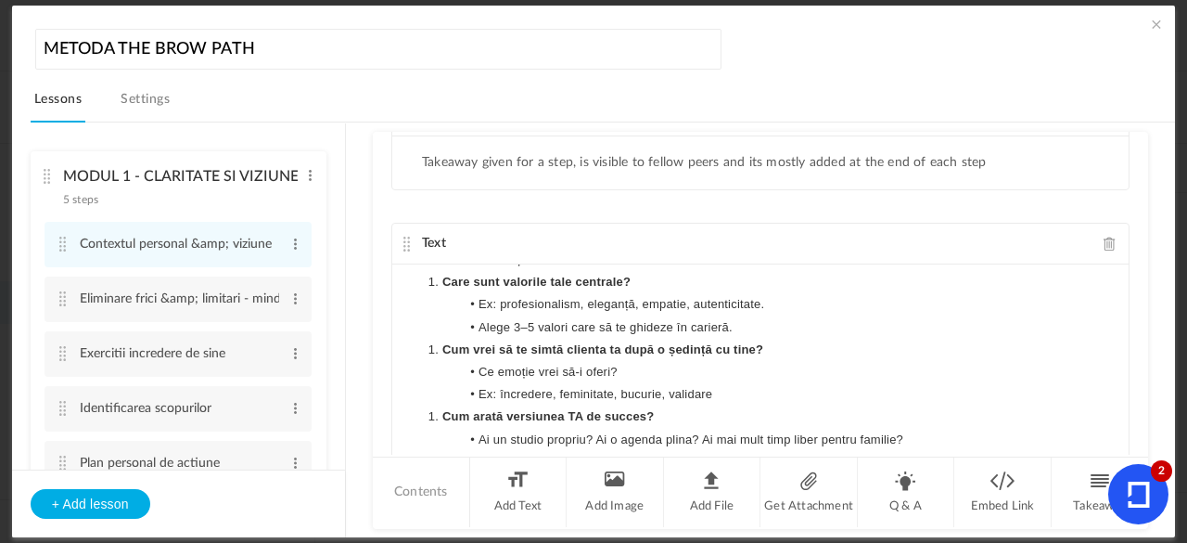
scroll to position [1261, 0]
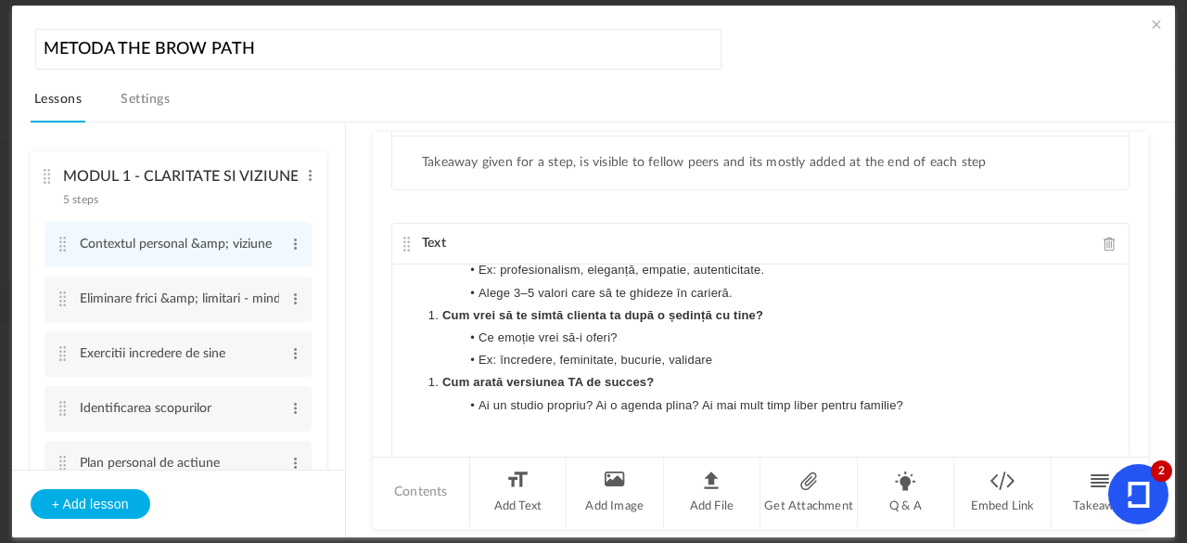
click at [926, 407] on li "Ai un studio propriu? Ai o agenda plina? Ai mai mult timp liber pentru familie?" at bounding box center [769, 405] width 691 height 22
click at [1083, 494] on li "Takeaway" at bounding box center [1100, 492] width 96 height 70
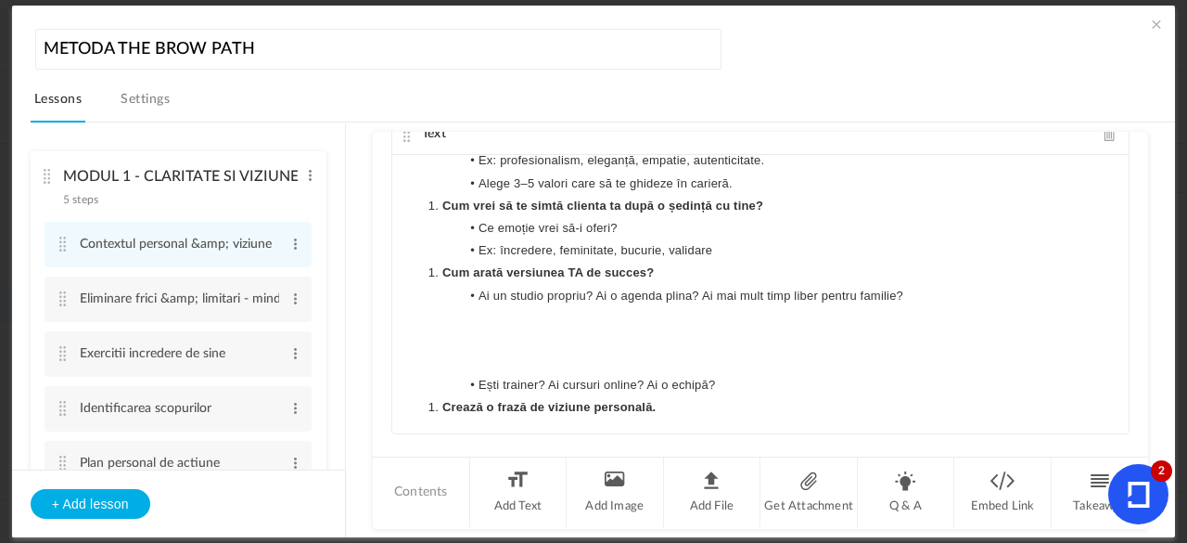
scroll to position [318, 0]
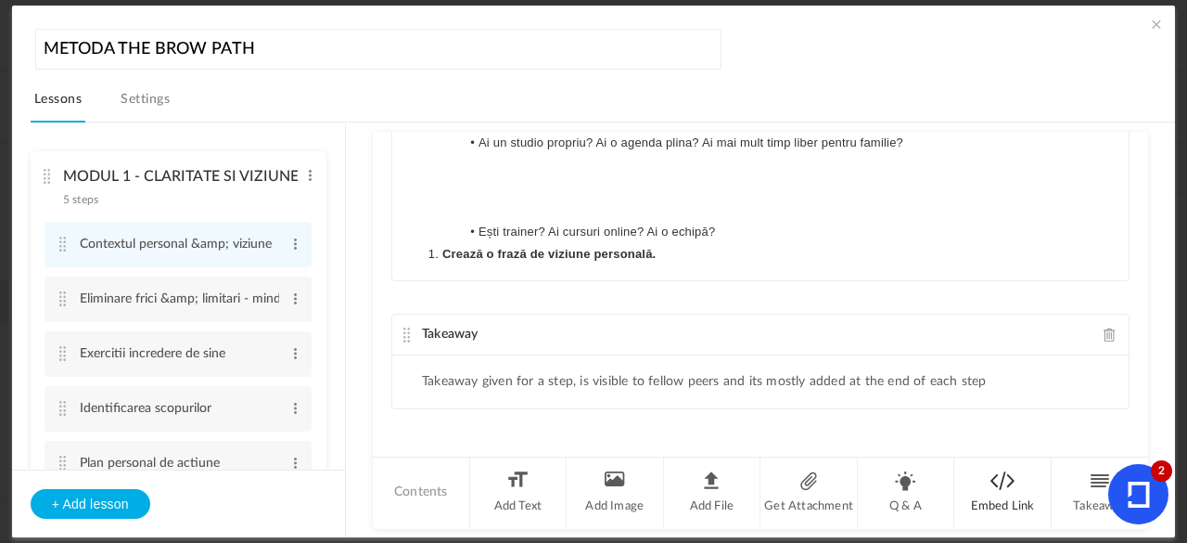
click at [1000, 474] on li "Embed Link" at bounding box center [1002, 492] width 97 height 70
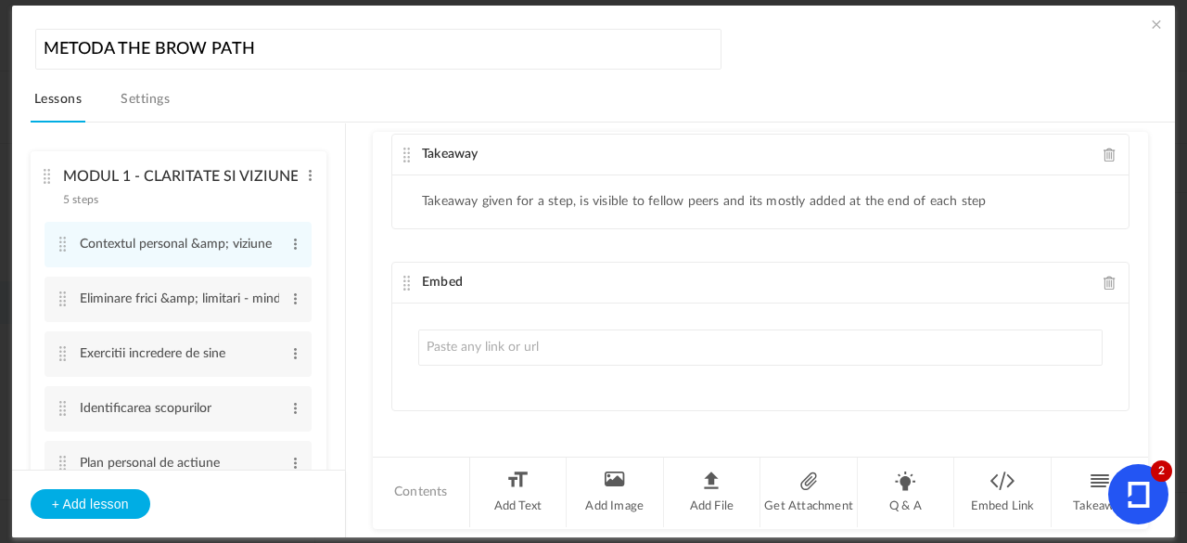
click at [1104, 275] on span at bounding box center [1110, 282] width 13 height 14
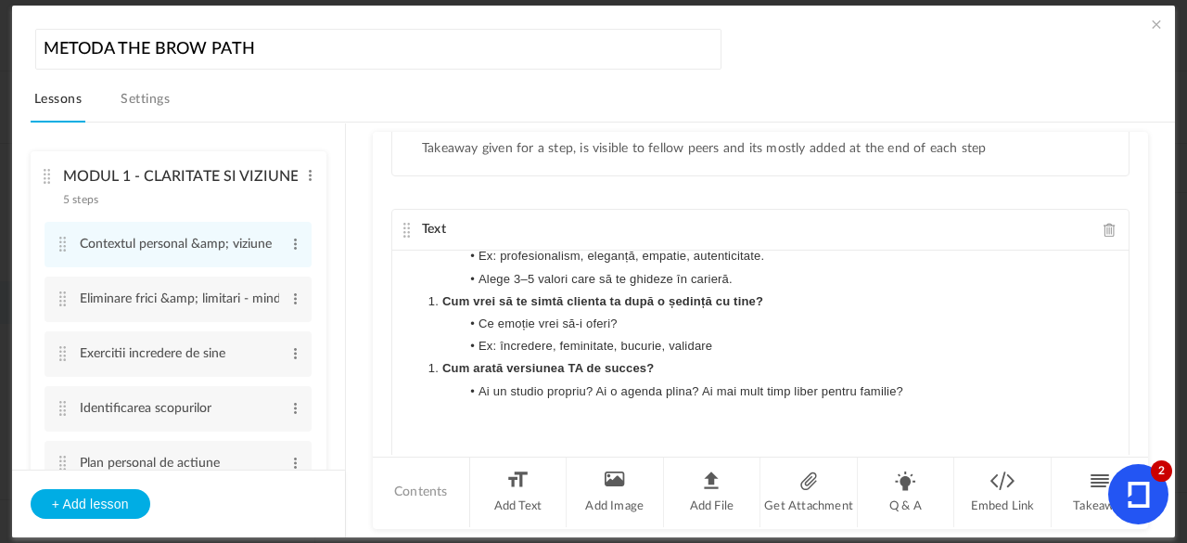
scroll to position [0, 0]
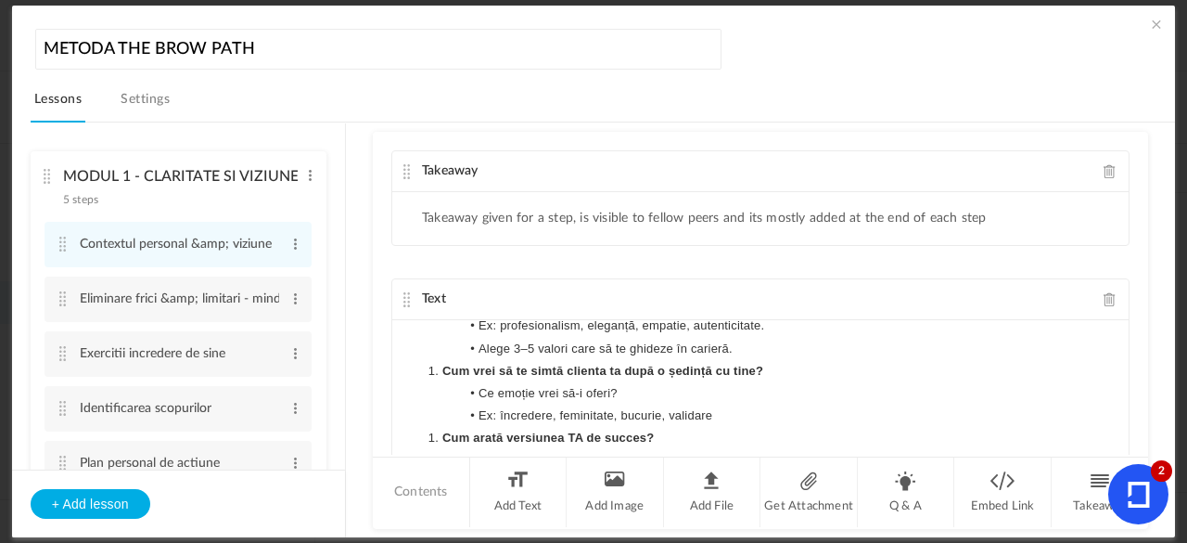
drag, startPoint x: 1138, startPoint y: 188, endPoint x: 1139, endPoint y: 131, distance: 57.5
click at [1139, 132] on div "Takeaway Takeaway given for a step, is visible to fellow peers and its mostly a…" at bounding box center [760, 293] width 775 height 323
click at [403, 304] on div "Text" at bounding box center [760, 299] width 736 height 41
click at [403, 300] on cite at bounding box center [407, 299] width 13 height 15
click at [406, 294] on cite at bounding box center [407, 299] width 13 height 15
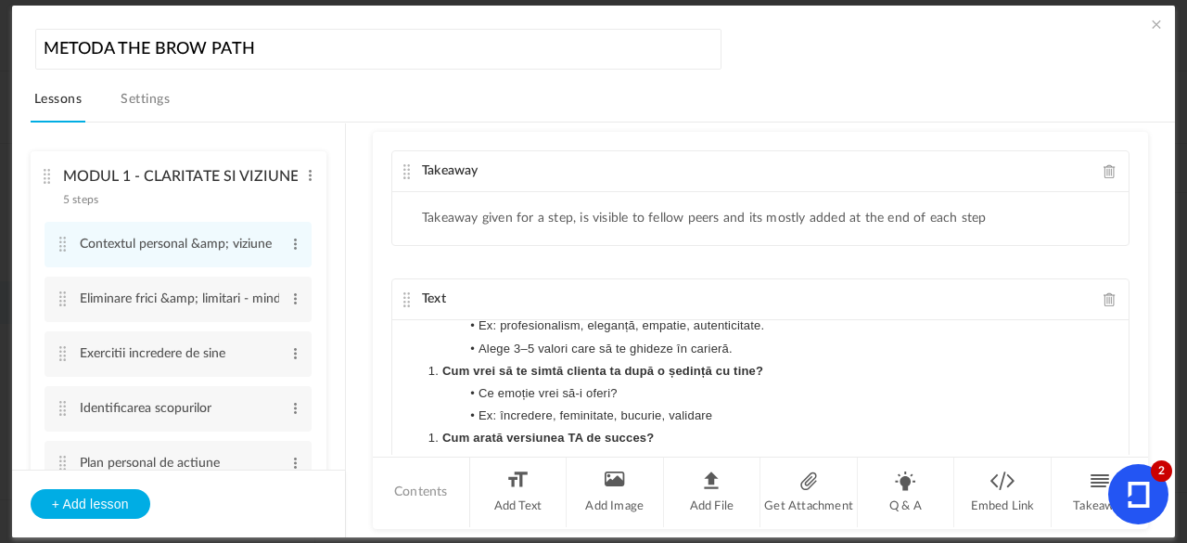
click at [1144, 487] on icon at bounding box center [1139, 494] width 22 height 26
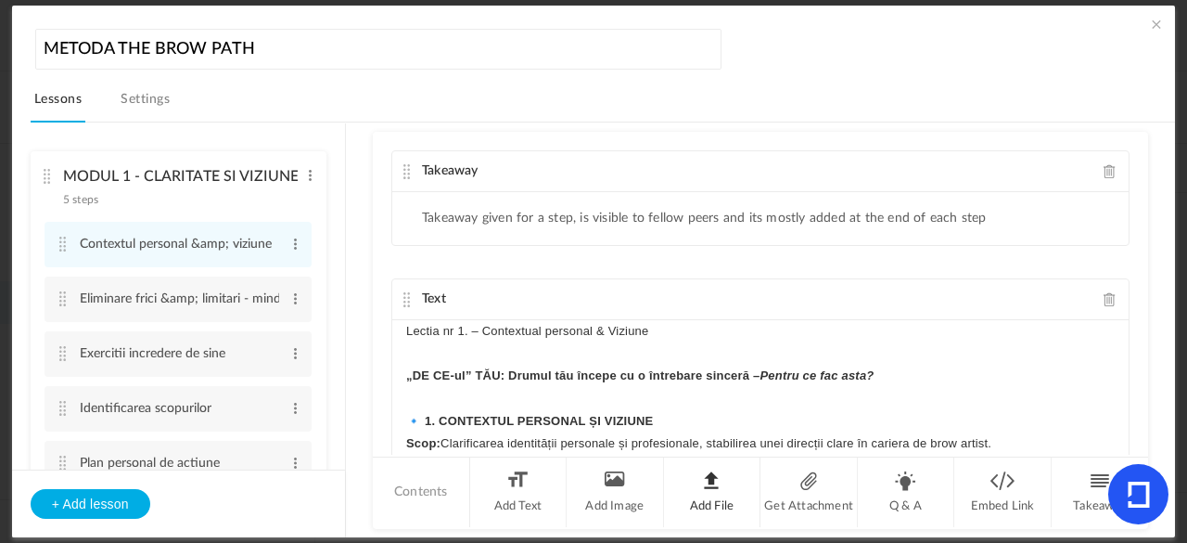
click at [733, 488] on li "Add File" at bounding box center [712, 492] width 97 height 70
click at [1149, 22] on span at bounding box center [1156, 24] width 19 height 19
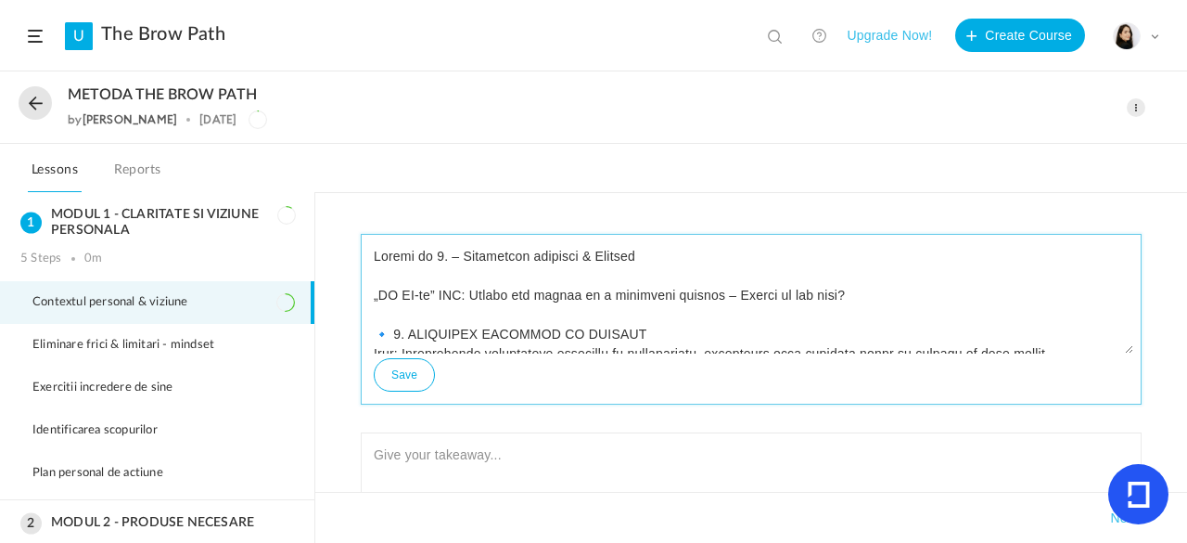
drag, startPoint x: 1122, startPoint y: 247, endPoint x: 1127, endPoint y: 302, distance: 55.8
click at [1127, 302] on textarea at bounding box center [751, 297] width 764 height 111
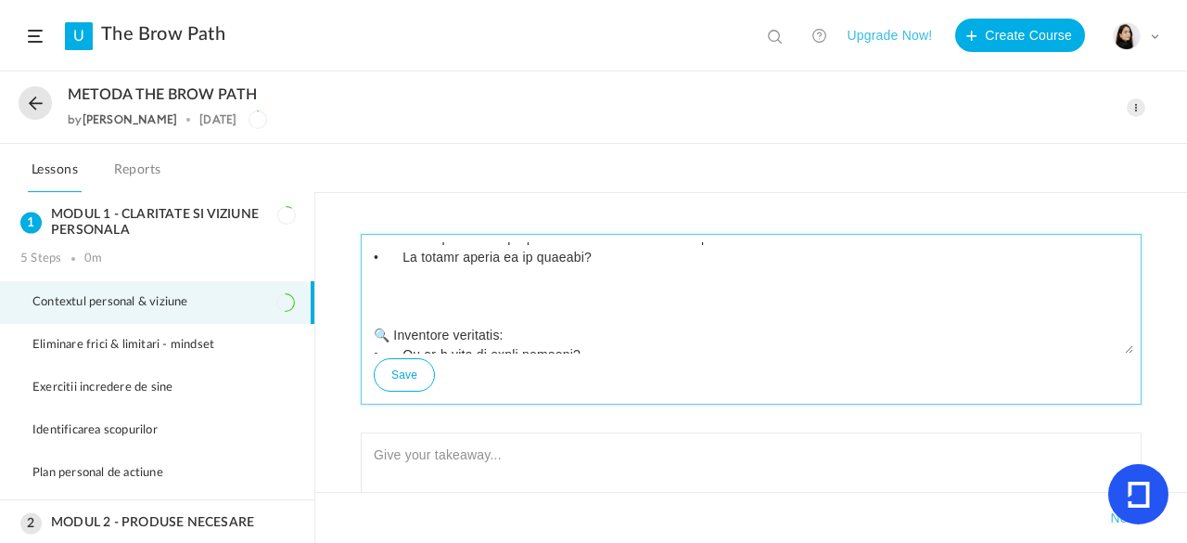
scroll to position [379, 0]
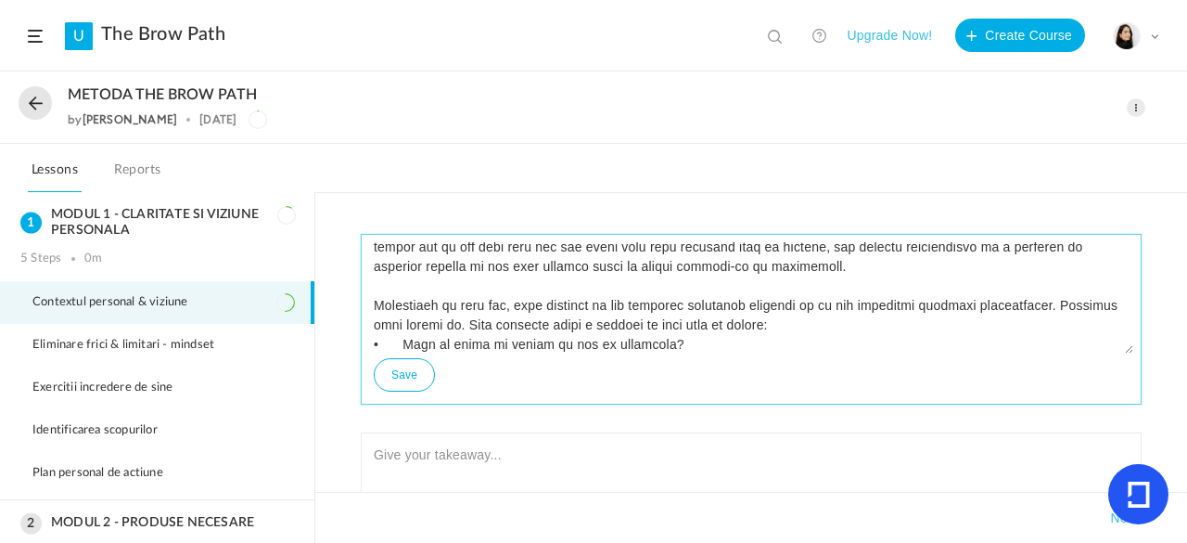
click at [406, 374] on button "Save" at bounding box center [404, 374] width 61 height 33
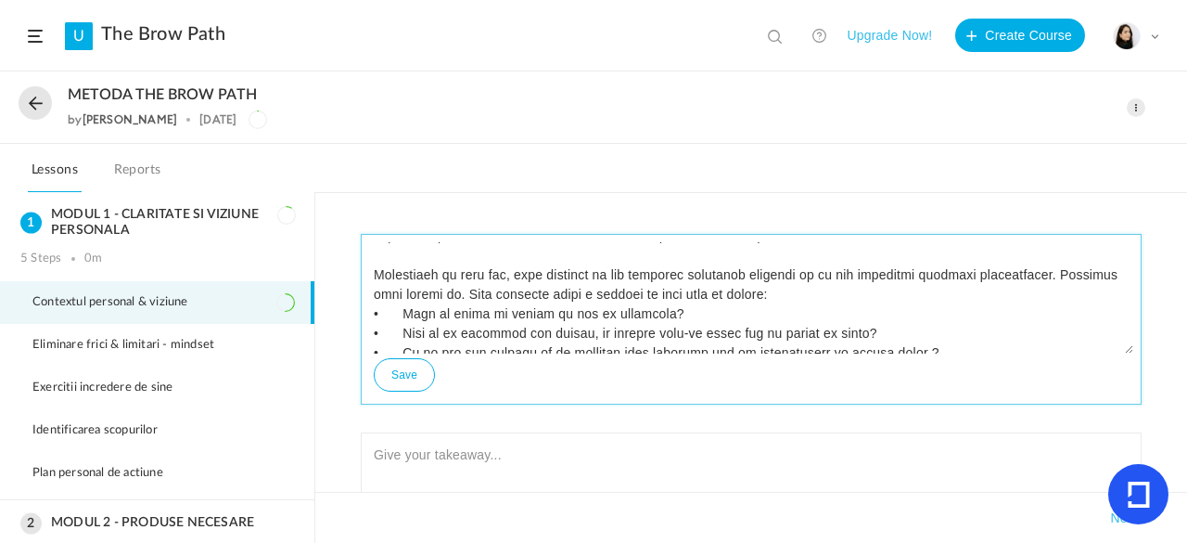
scroll to position [0, 0]
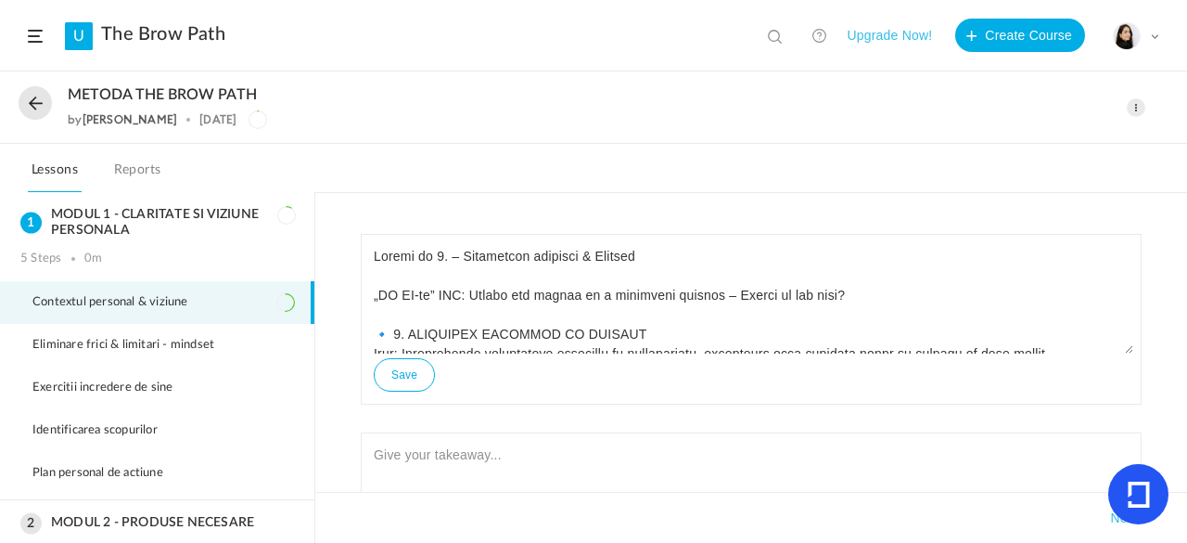
click at [1133, 114] on span at bounding box center [1136, 107] width 19 height 19
click at [1145, 43] on div "My Profile University Settings Current Plan Logout" at bounding box center [1136, 36] width 46 height 28
click at [1049, 183] on link "Logout" at bounding box center [1071, 185] width 174 height 34
